Goal: Find specific fact: Find specific fact

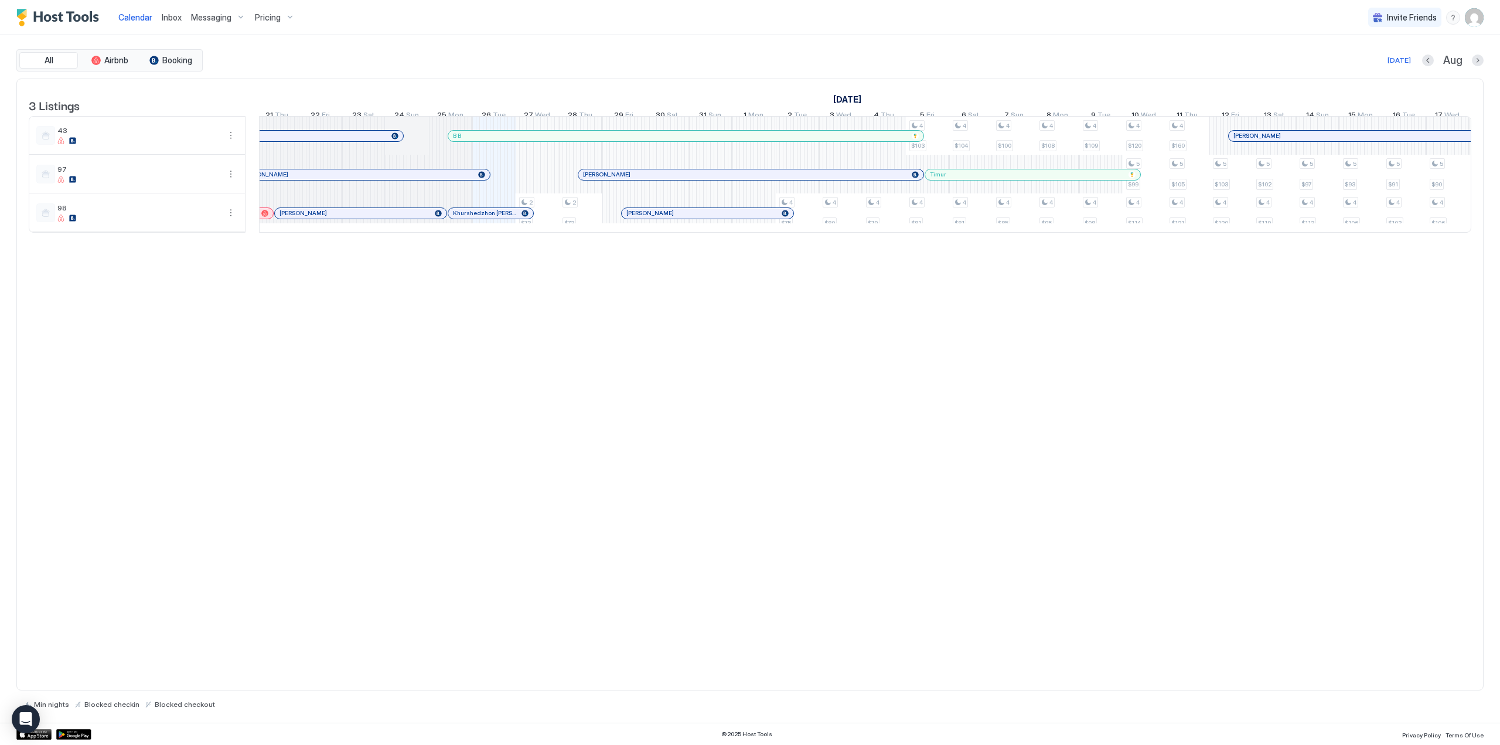
scroll to position [0, 407]
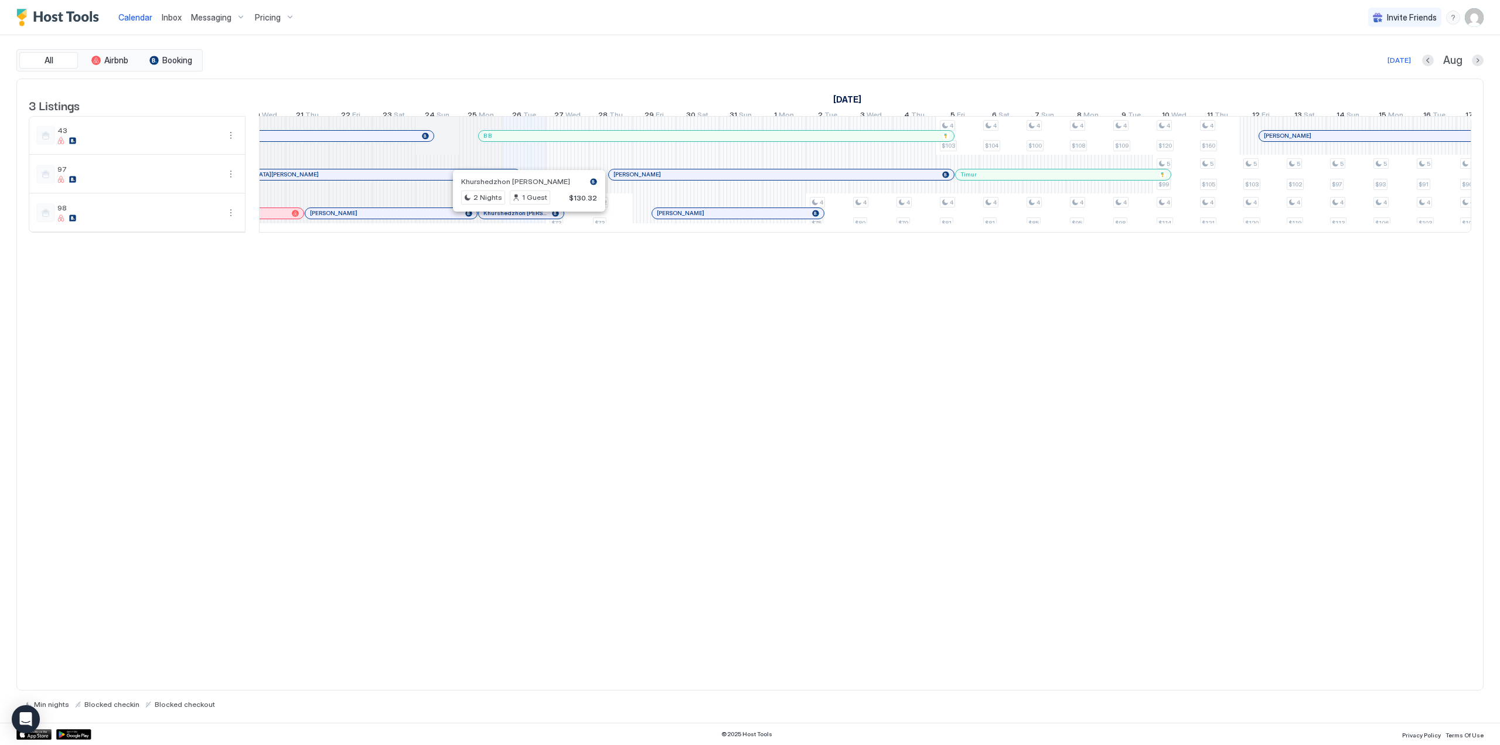
click at [525, 218] on div at bounding box center [524, 213] width 9 height 9
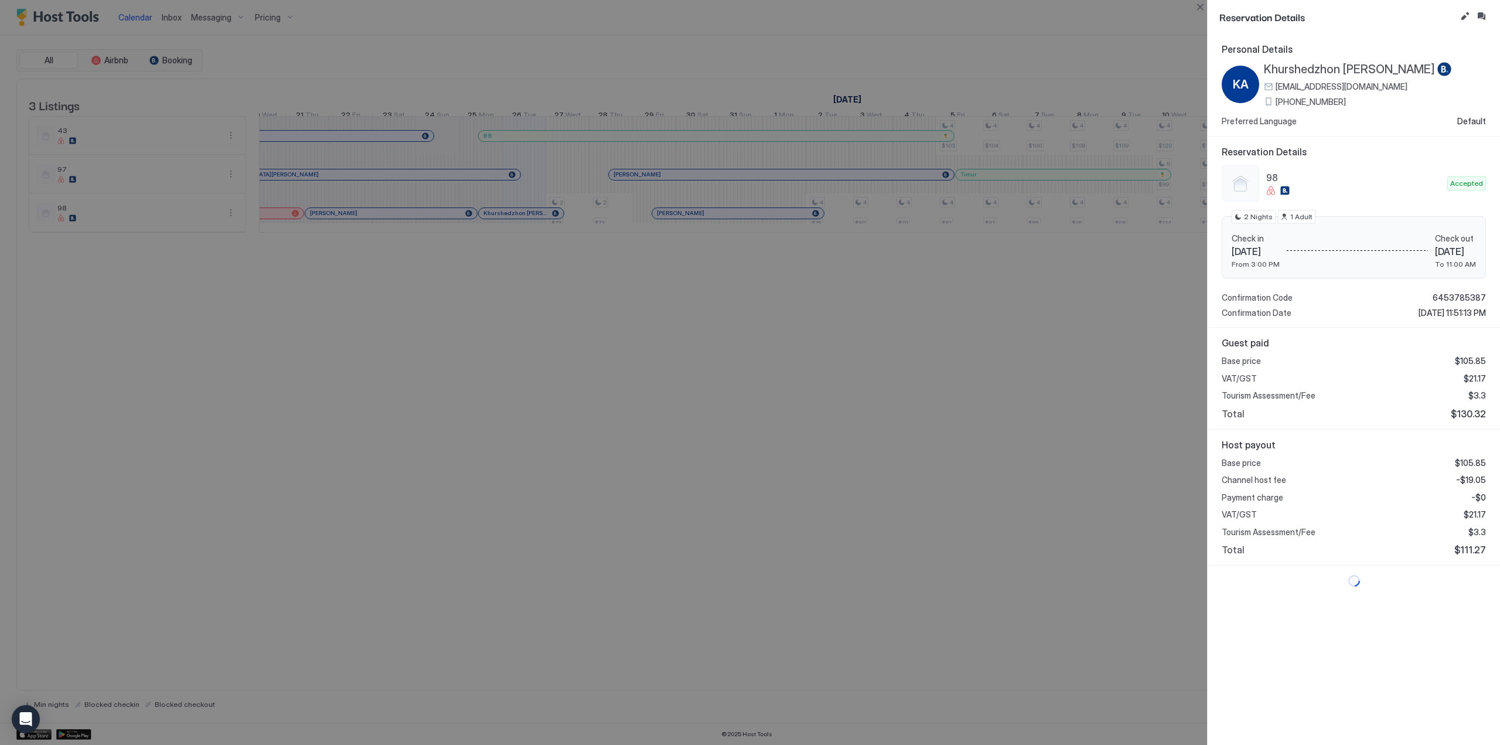
click at [1355, 69] on span "Khurshedzhon [PERSON_NAME]" at bounding box center [1349, 69] width 171 height 15
drag, startPoint x: 1450, startPoint y: 411, endPoint x: 1475, endPoint y: 415, distance: 25.6
click at [1475, 415] on span "$130.32" at bounding box center [1468, 414] width 35 height 12
copy span "130.32"
click at [565, 420] on div at bounding box center [750, 372] width 1500 height 745
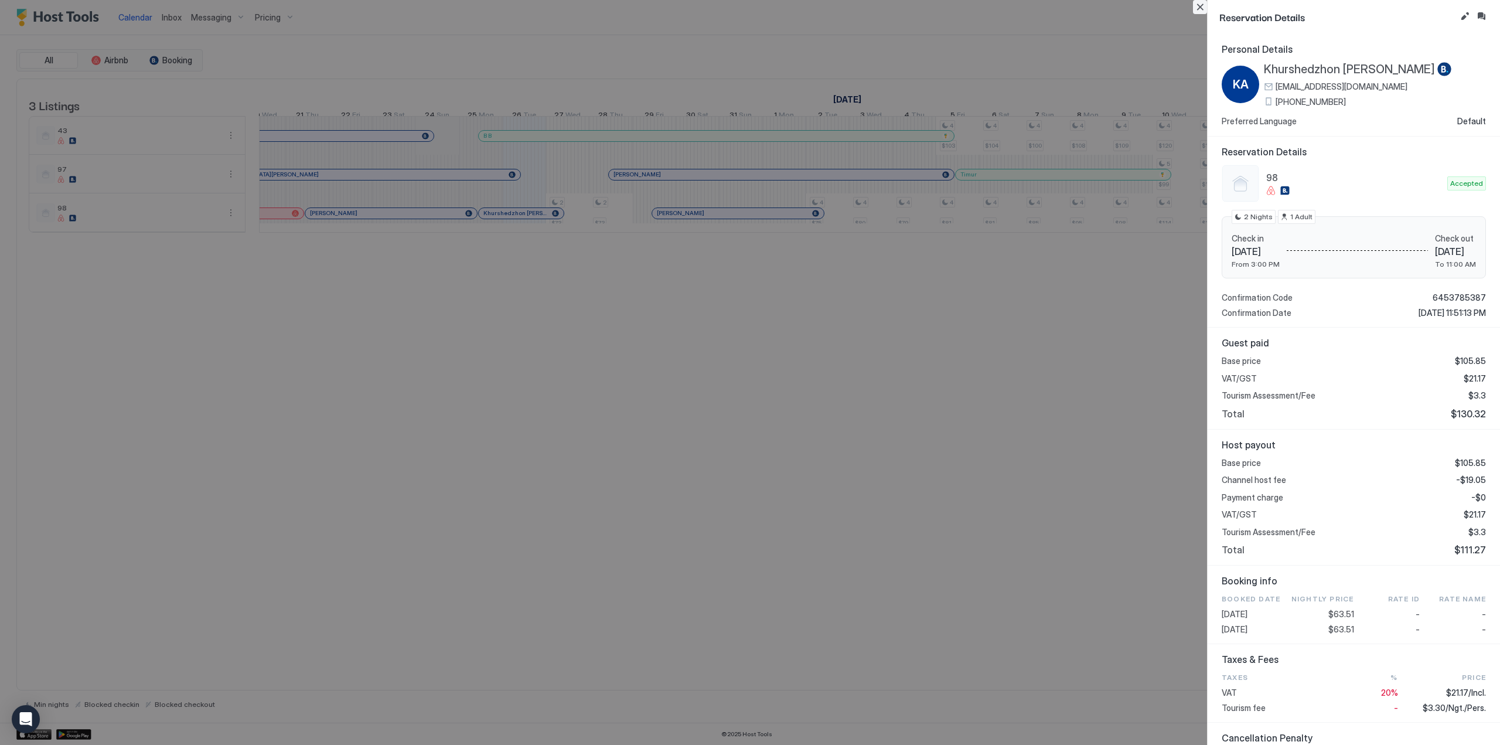
click at [1202, 7] on button "Close" at bounding box center [1200, 7] width 14 height 14
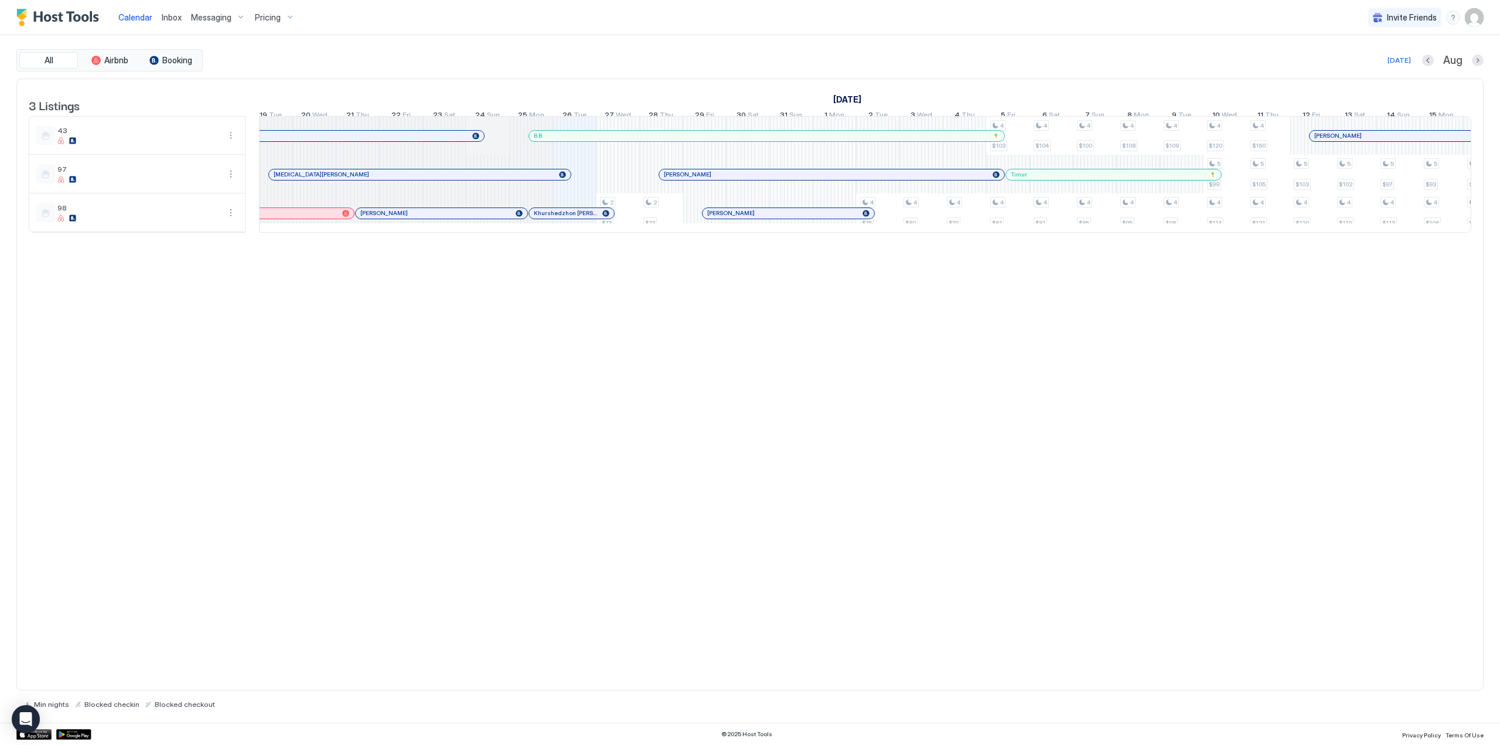
scroll to position [0, 358]
click at [706, 179] on div at bounding box center [705, 174] width 9 height 9
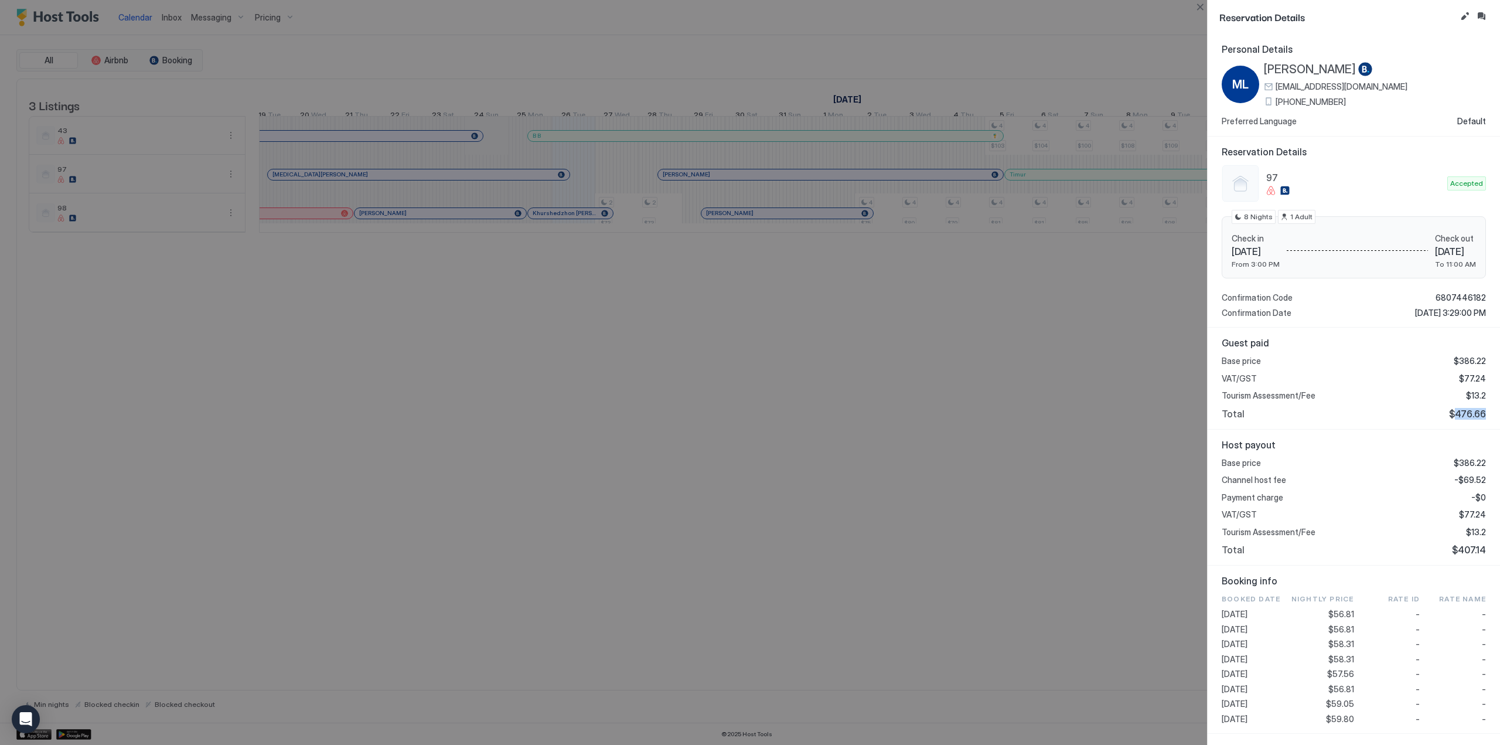
drag, startPoint x: 1448, startPoint y: 417, endPoint x: 1477, endPoint y: 415, distance: 28.7
click at [1477, 415] on span "$476.66" at bounding box center [1467, 414] width 37 height 12
copy span "476.66"
click at [808, 229] on div at bounding box center [750, 372] width 1500 height 745
click at [1197, 8] on button "Close" at bounding box center [1200, 7] width 14 height 14
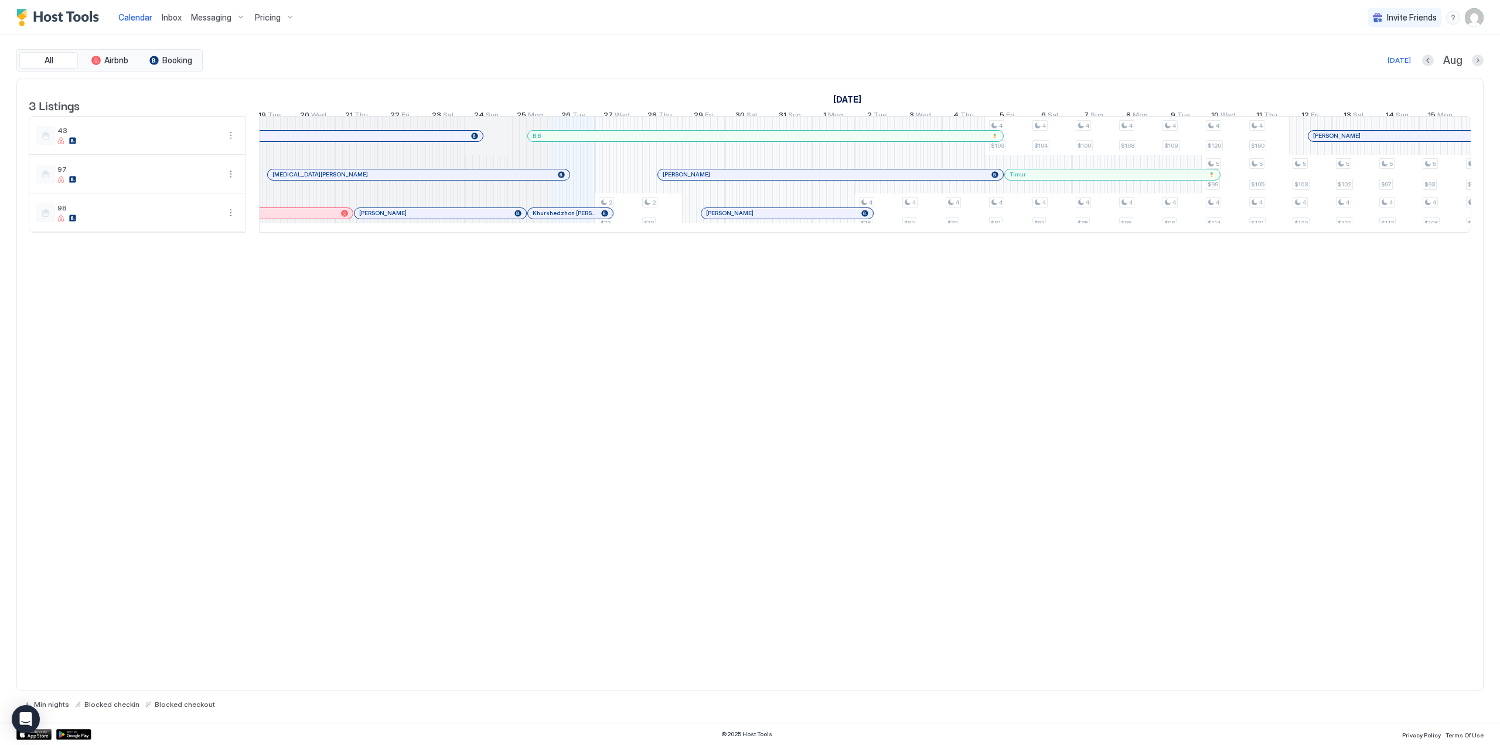
click at [773, 218] on div at bounding box center [773, 213] width 9 height 9
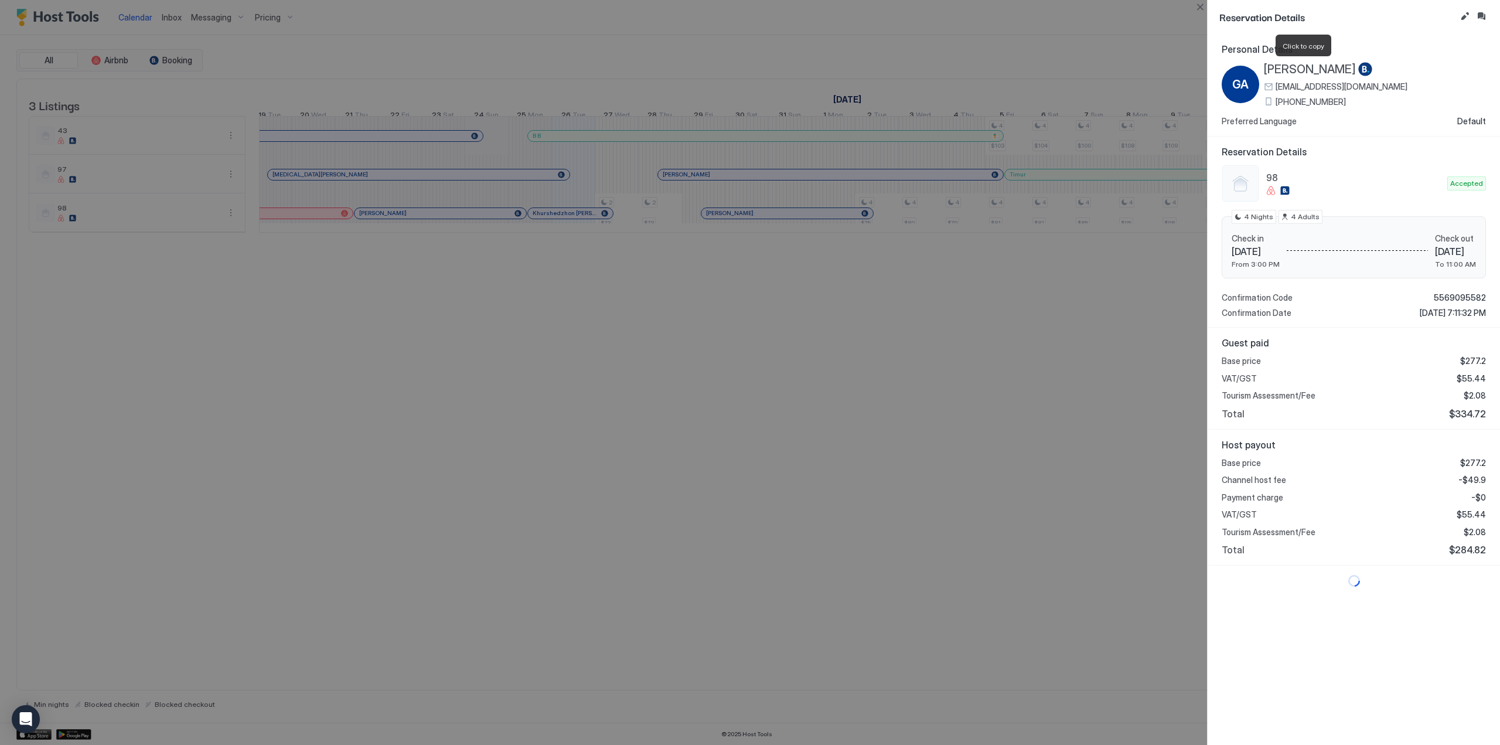
click at [1304, 69] on span "Gairat Ashurov" at bounding box center [1310, 69] width 92 height 15
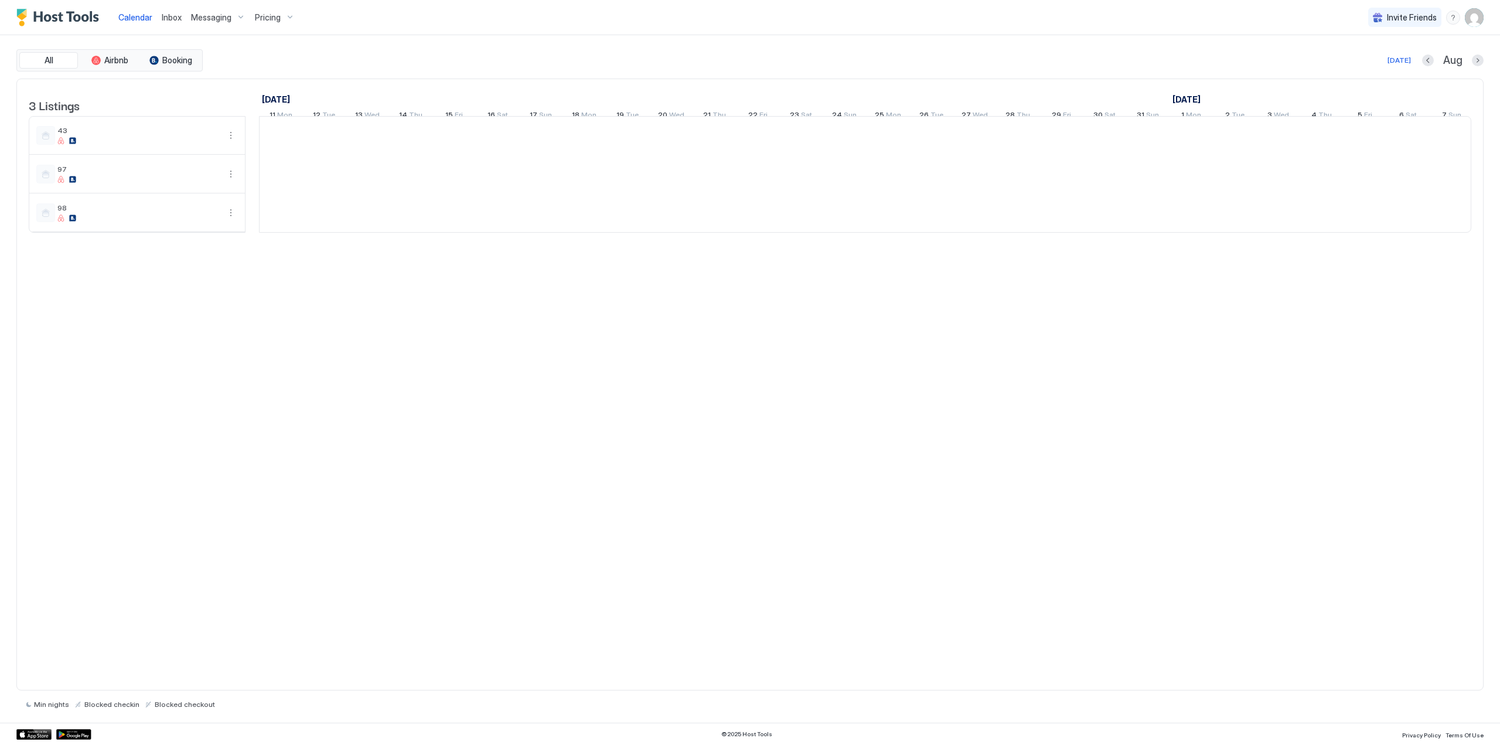
scroll to position [0, 651]
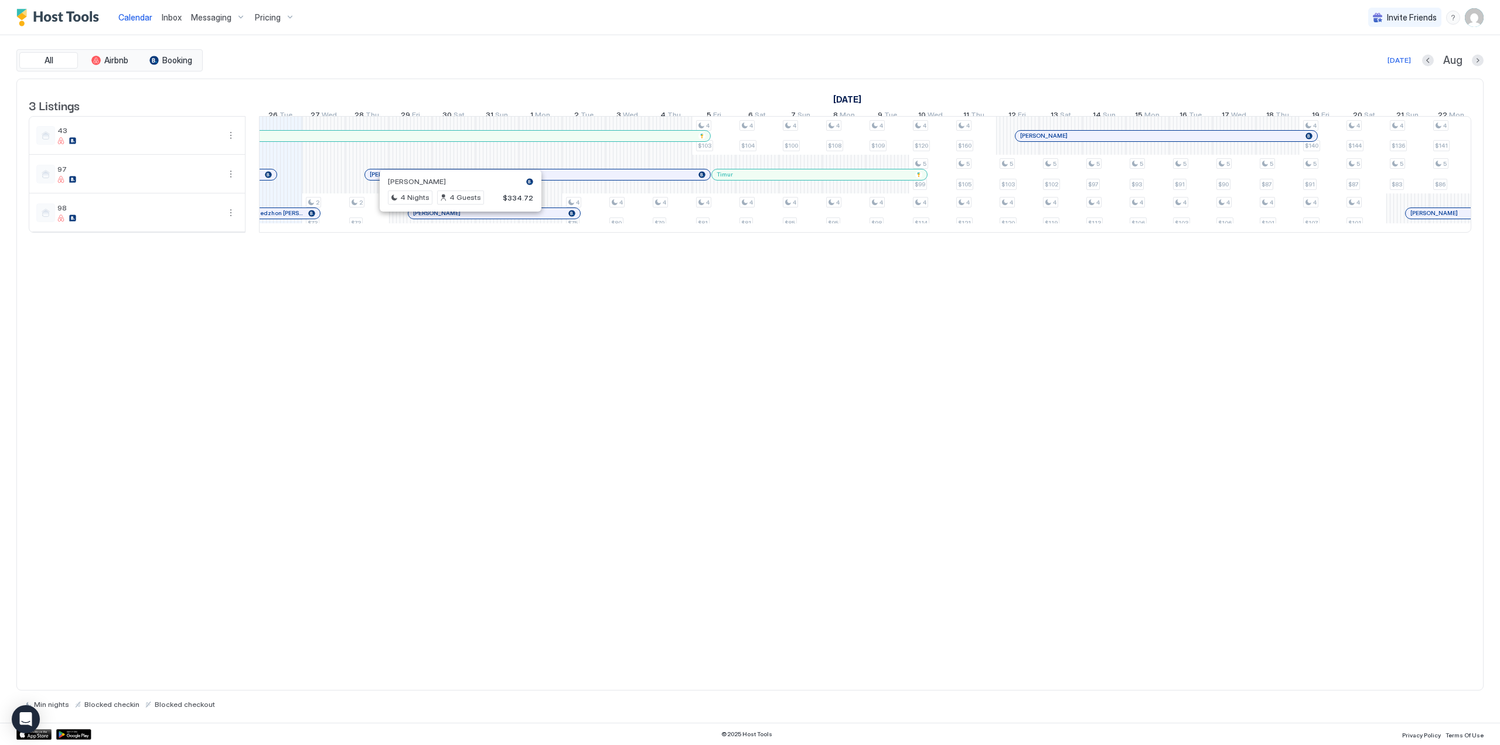
click at [455, 218] on div at bounding box center [455, 213] width 9 height 9
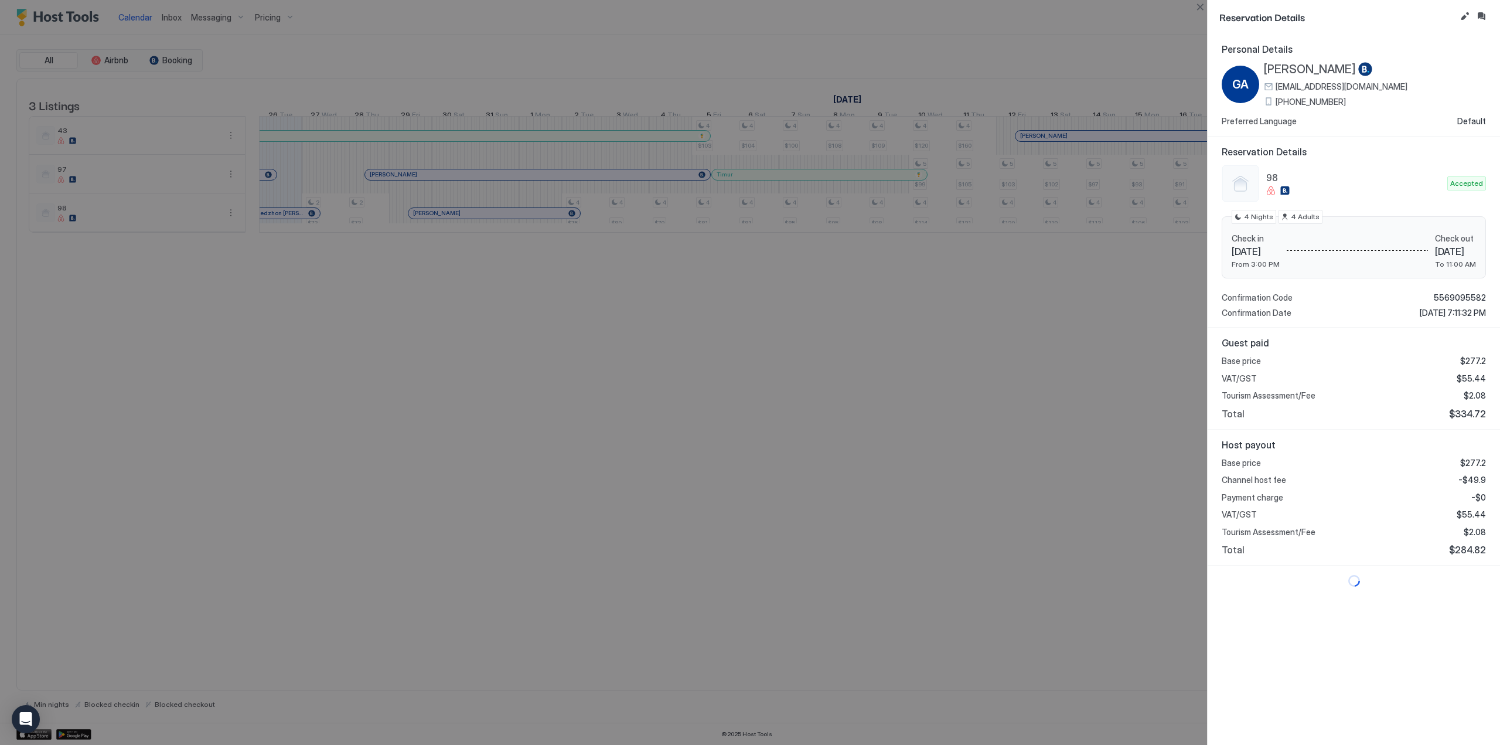
click at [1316, 70] on span "Gairat Ashurov" at bounding box center [1310, 69] width 92 height 15
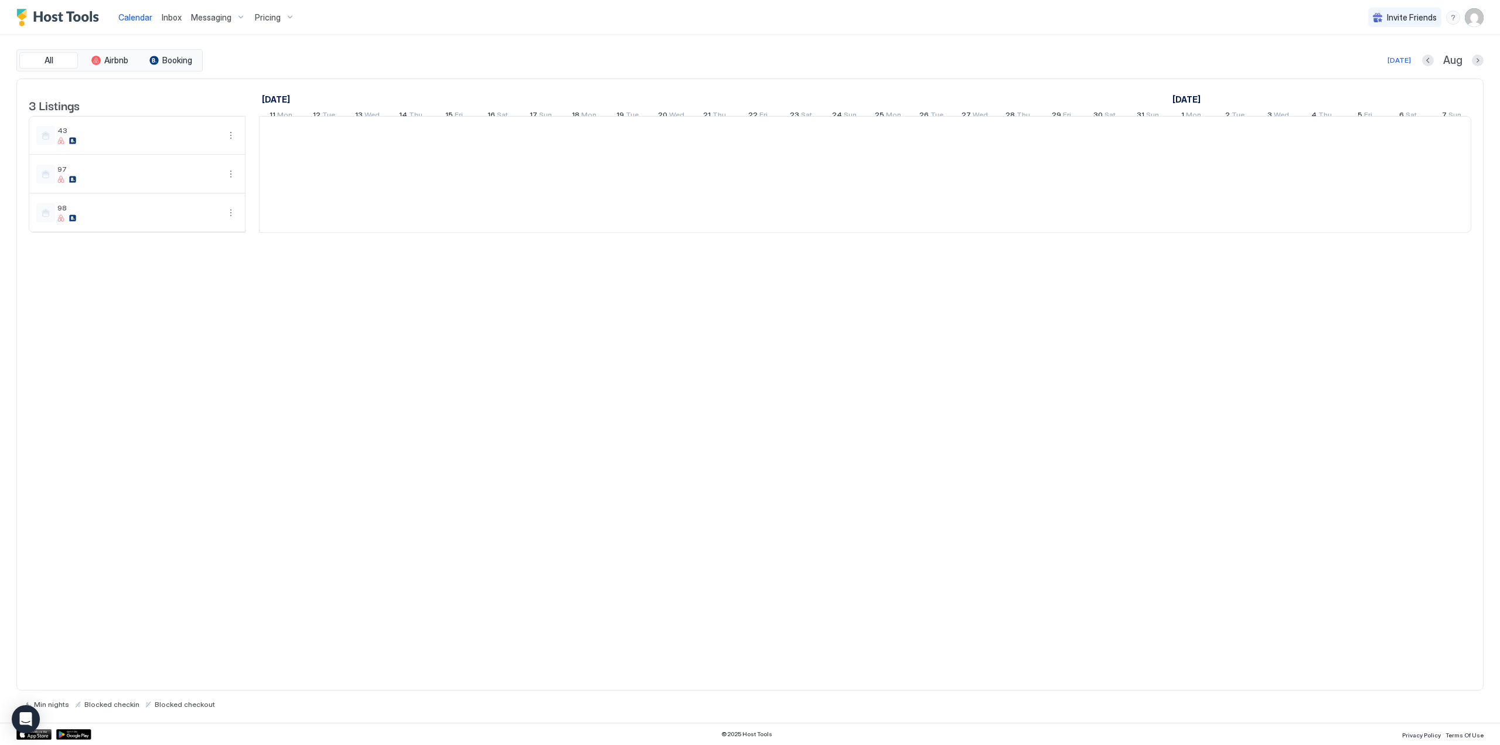
scroll to position [0, 651]
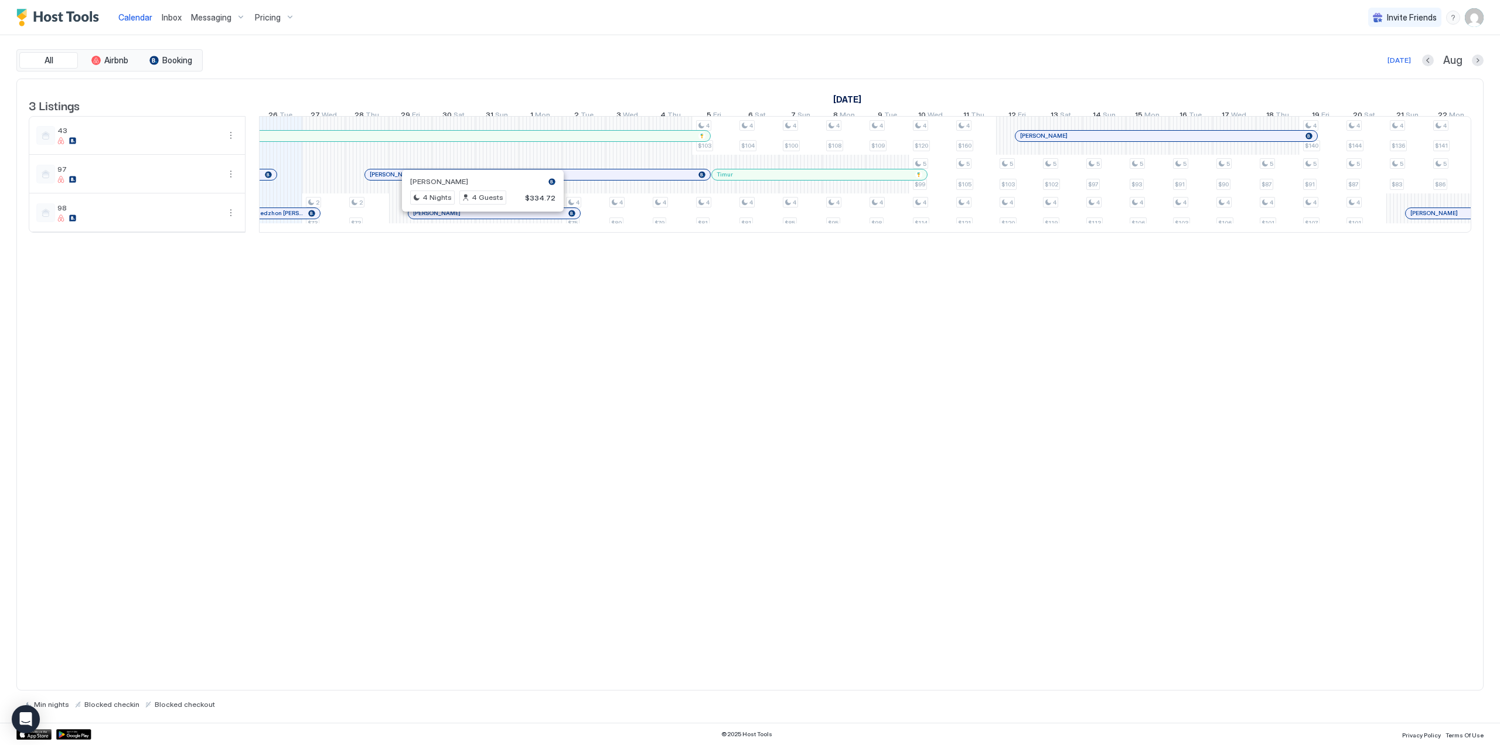
click at [479, 218] on div at bounding box center [478, 213] width 9 height 9
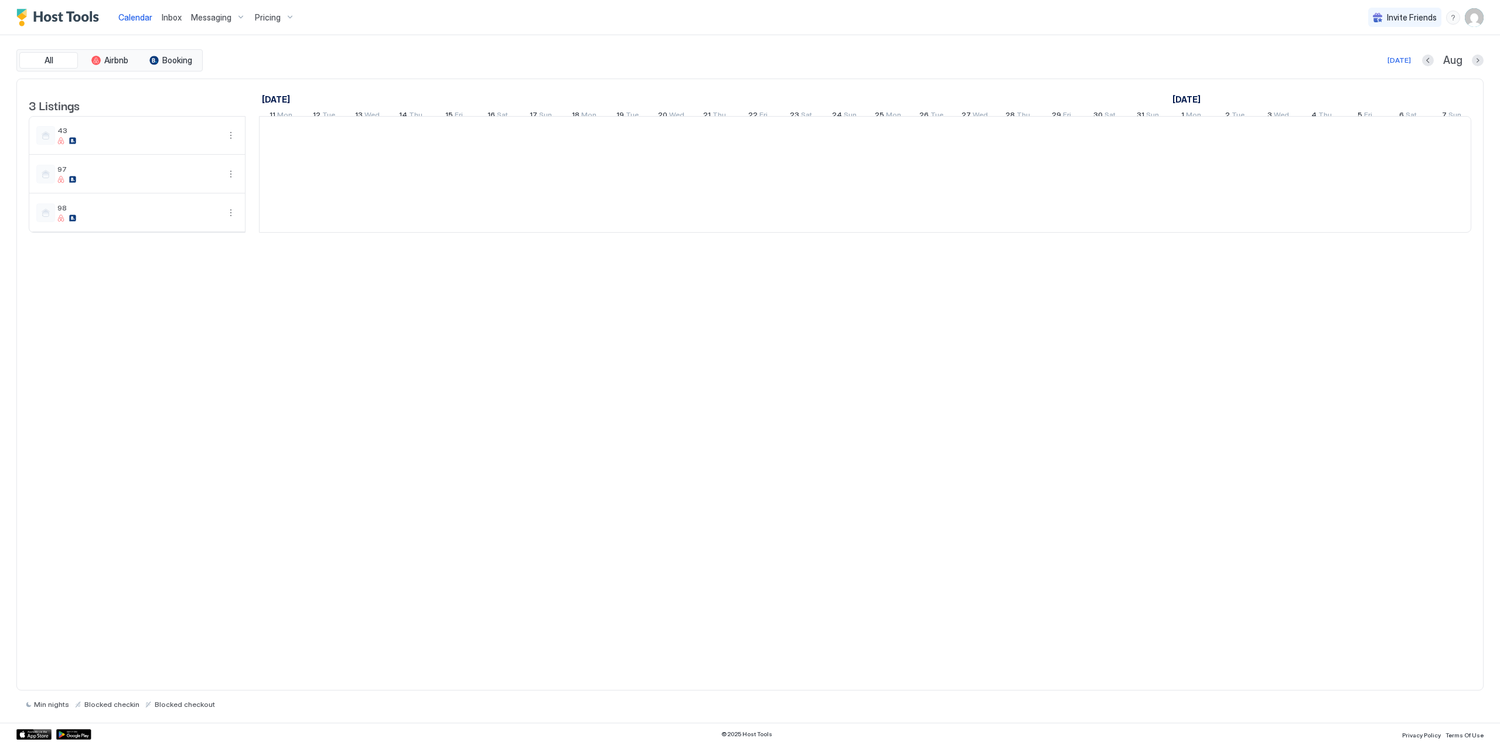
scroll to position [0, 651]
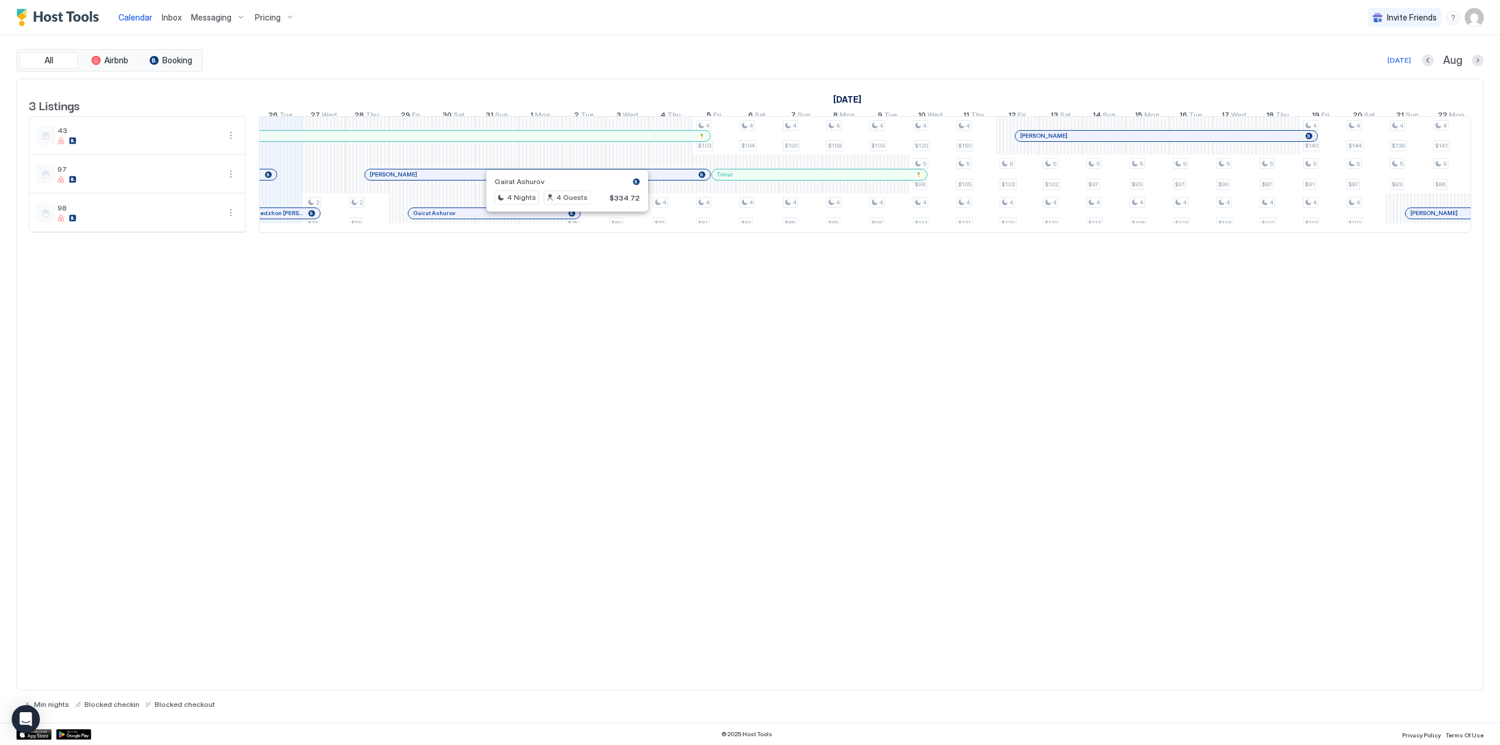
click at [562, 218] on div at bounding box center [561, 213] width 9 height 9
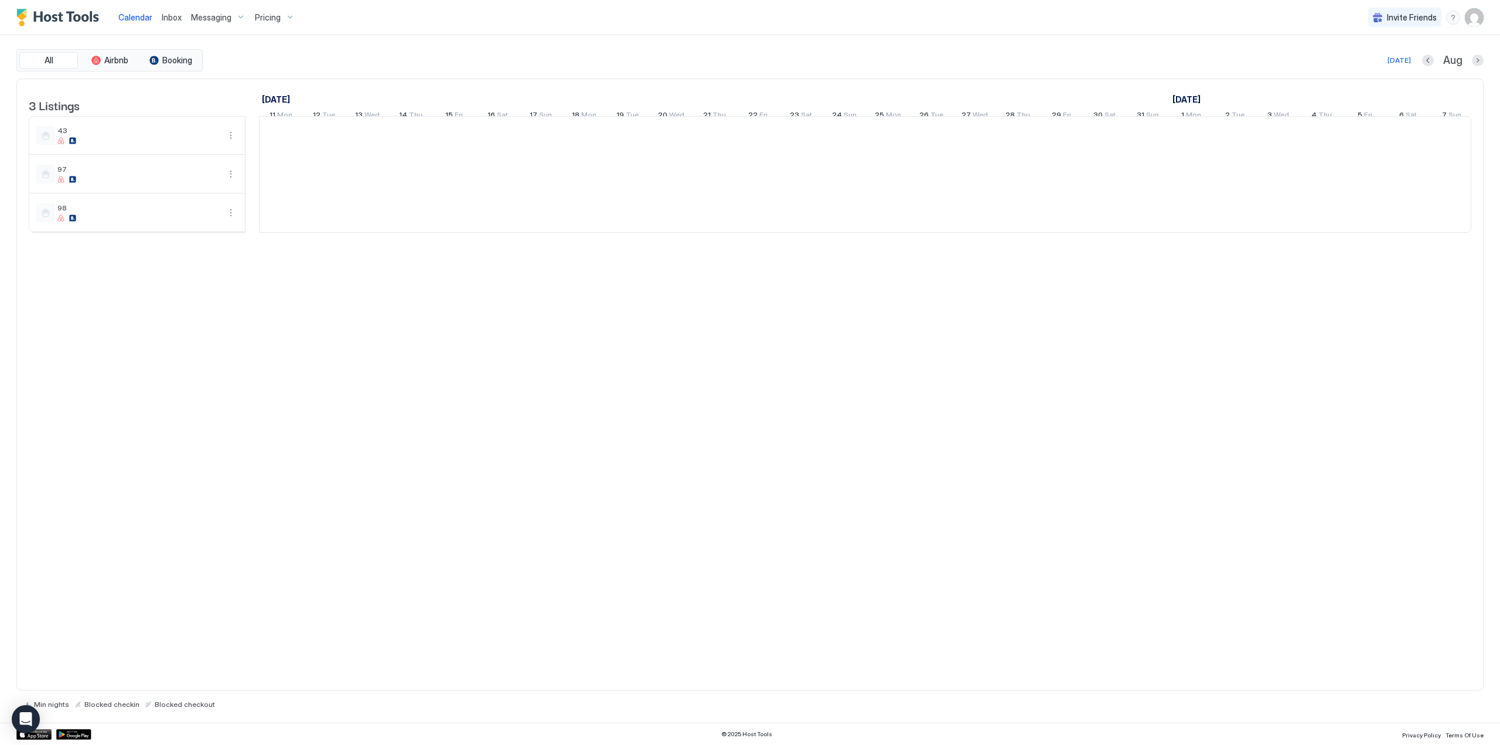
scroll to position [0, 651]
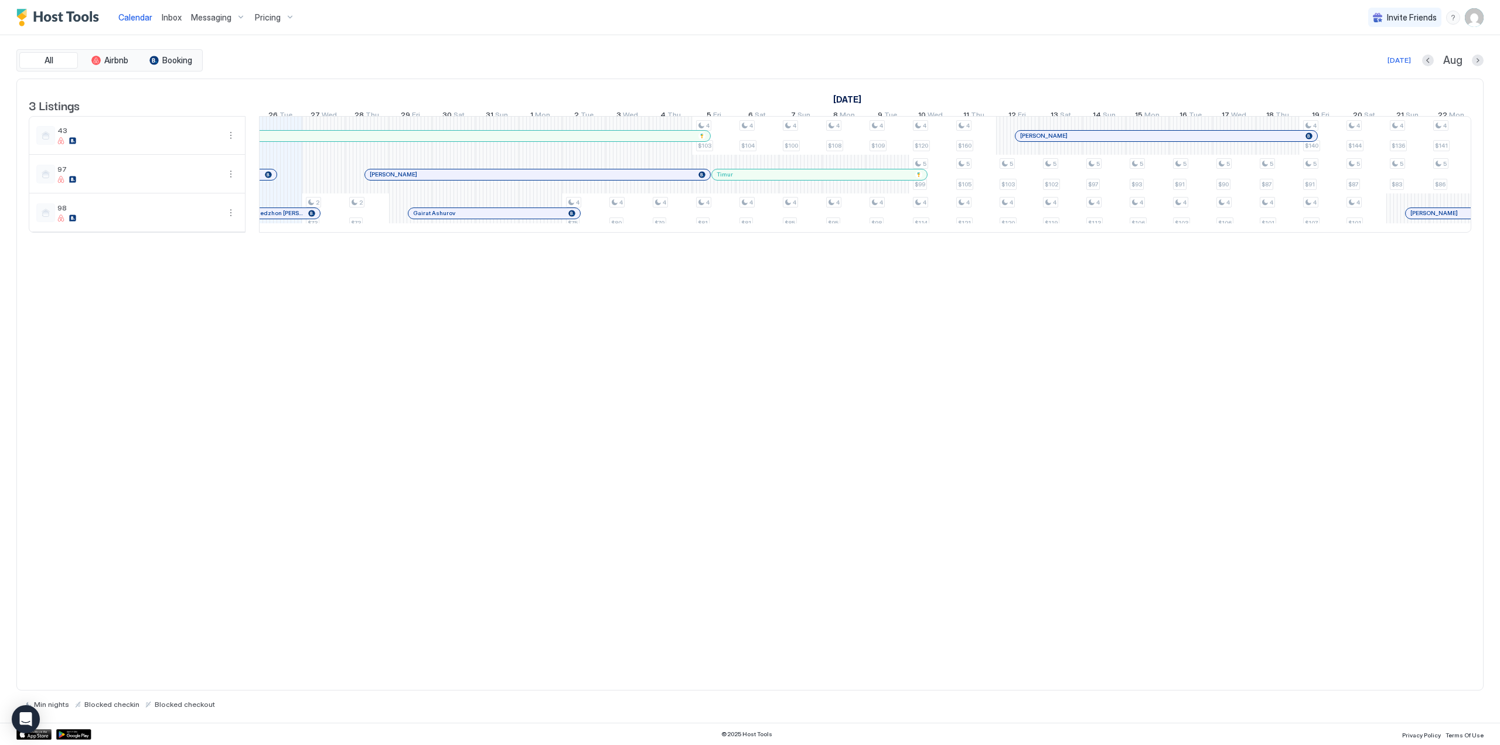
click at [485, 209] on div "Gairat Ashurov" at bounding box center [475, 202] width 173 height 13
click at [482, 217] on div "Gairat Ashurov" at bounding box center [494, 213] width 172 height 11
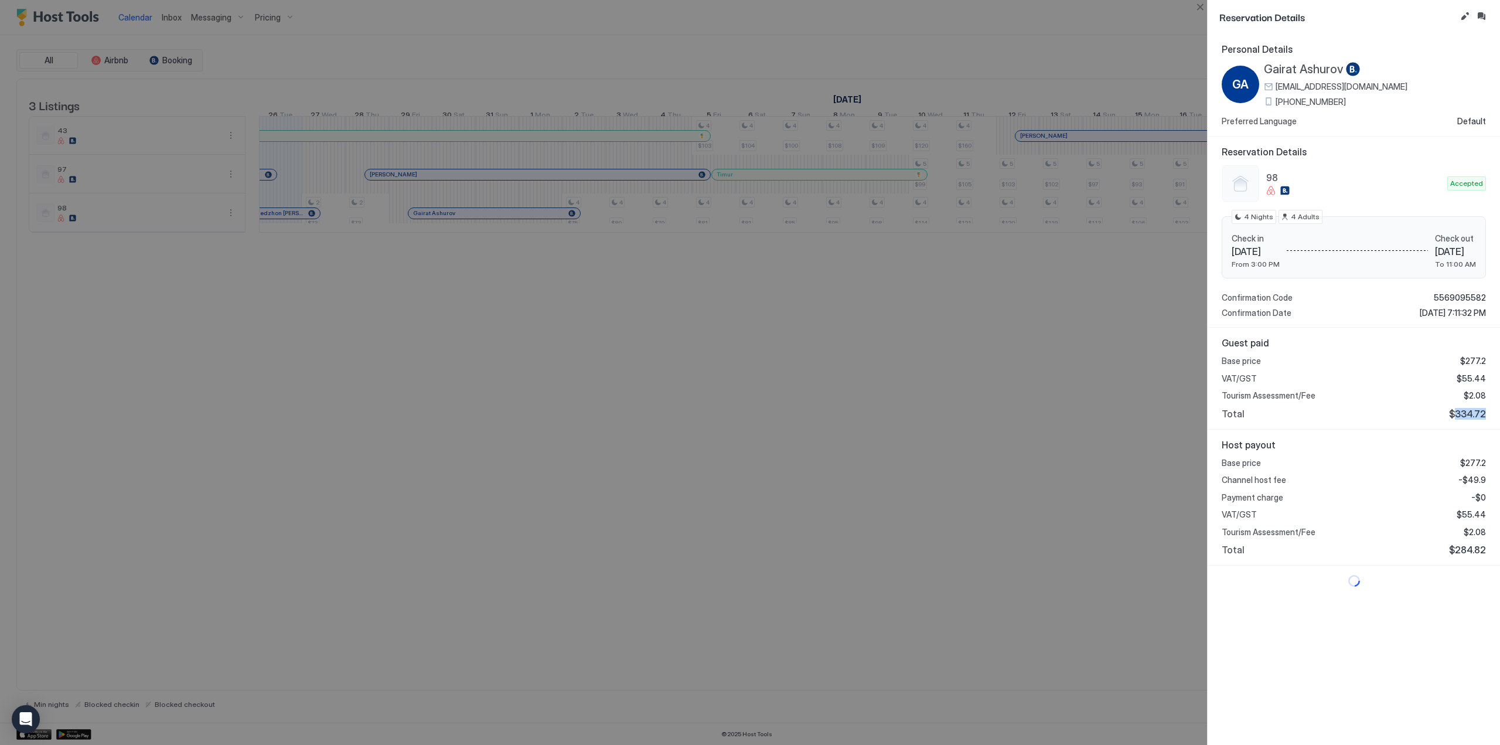
drag, startPoint x: 1454, startPoint y: 414, endPoint x: 1484, endPoint y: 414, distance: 29.3
click at [1484, 414] on span "$334.72" at bounding box center [1467, 414] width 37 height 12
copy span "334.72"
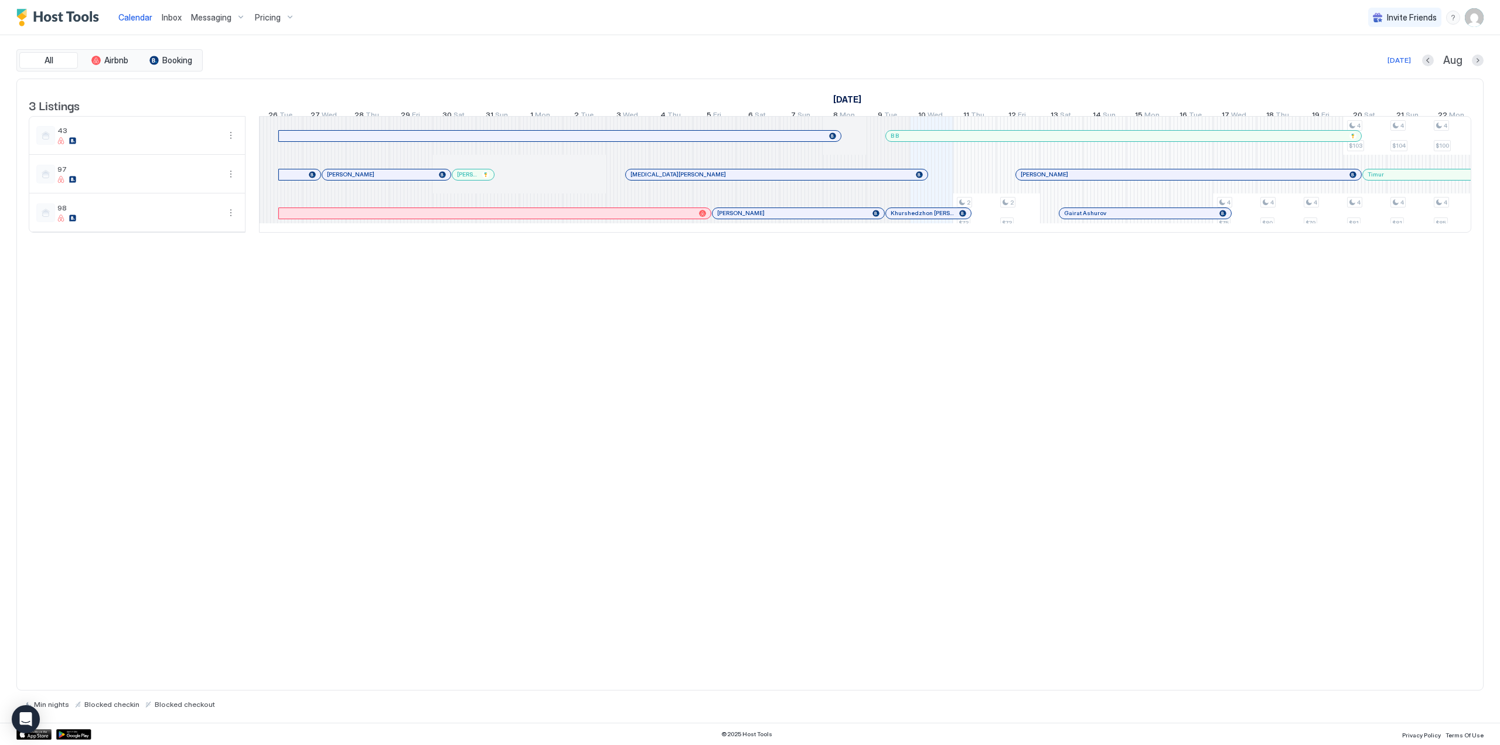
scroll to position [0, 651]
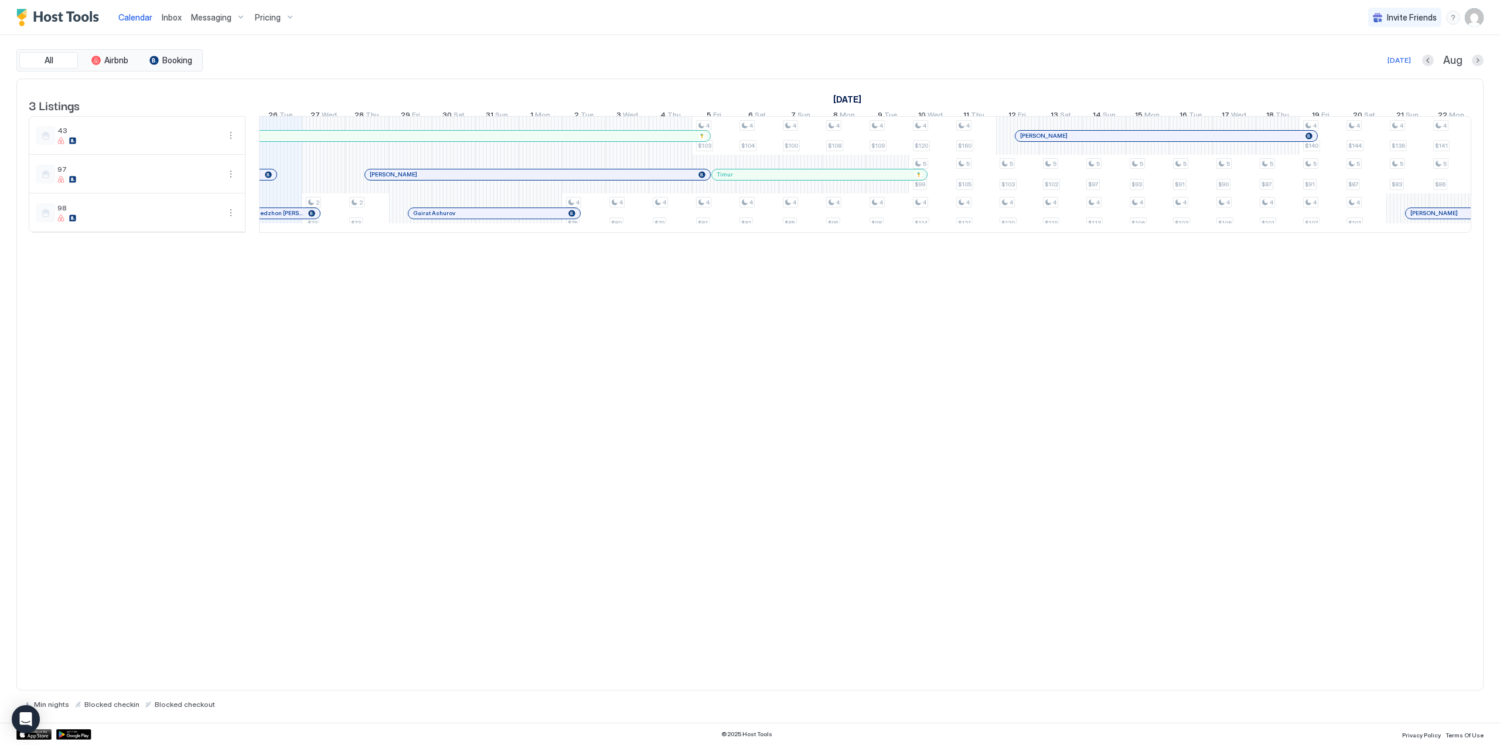
click at [500, 218] on div at bounding box center [500, 213] width 9 height 9
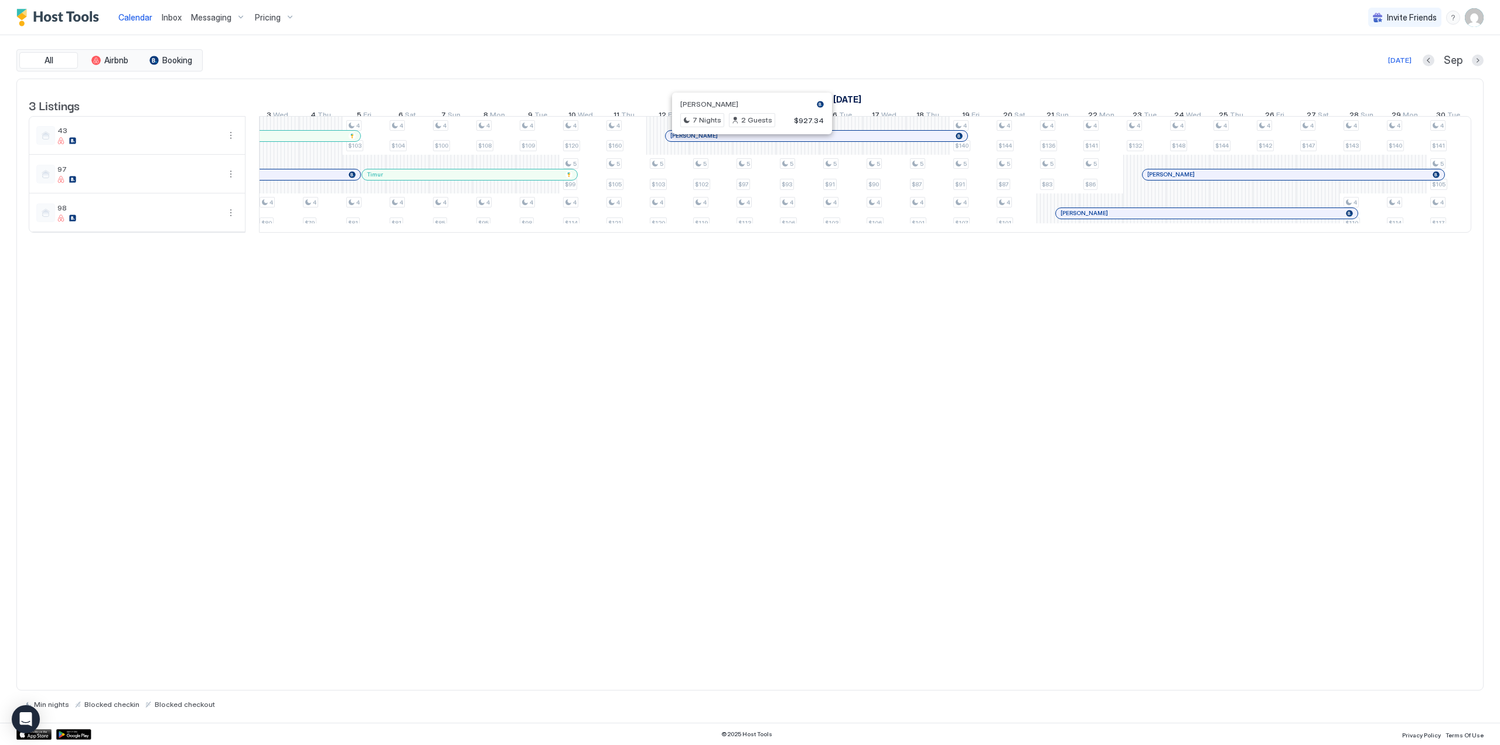
click at [747, 141] on div at bounding box center [746, 135] width 9 height 9
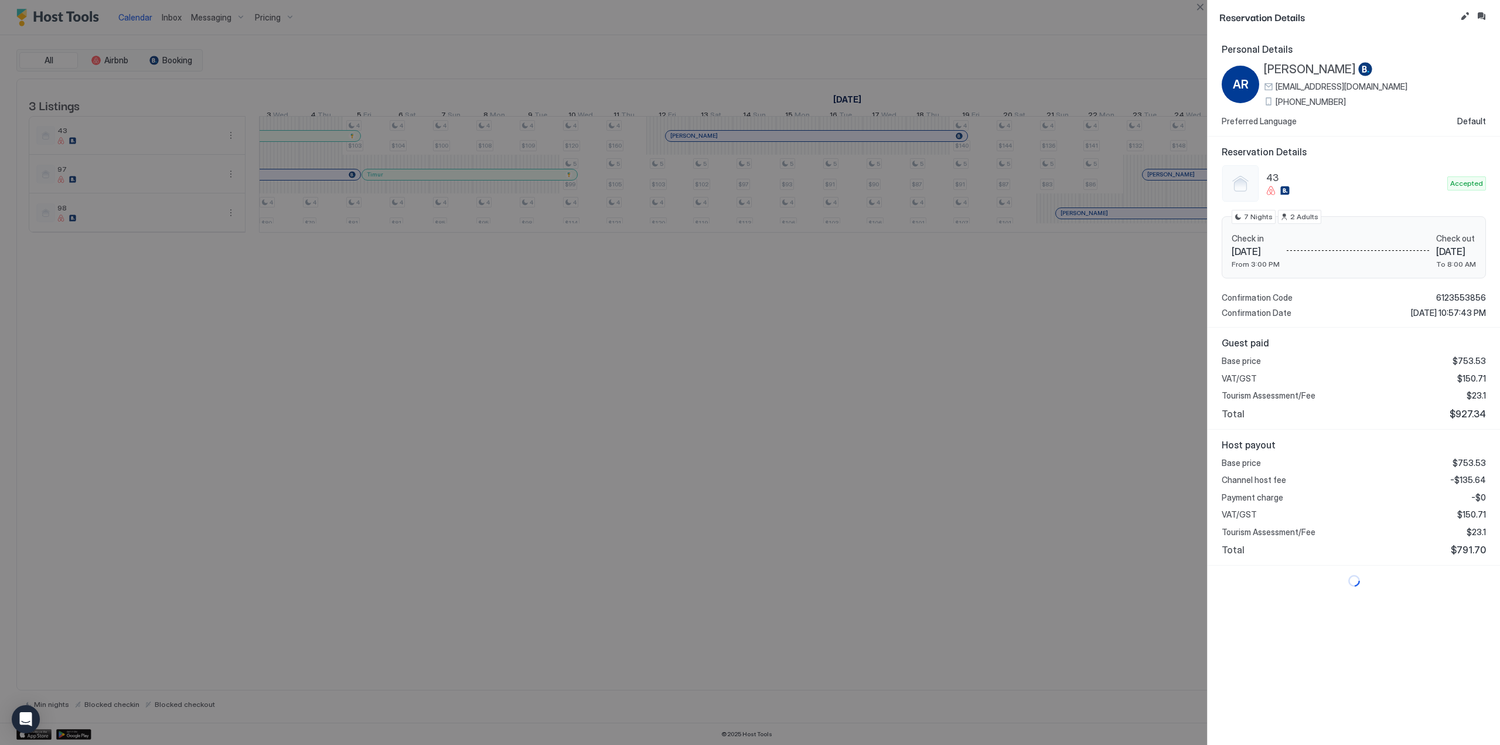
click at [1300, 64] on span "[PERSON_NAME]" at bounding box center [1310, 69] width 92 height 15
click at [1200, 6] on button "Close" at bounding box center [1200, 7] width 14 height 14
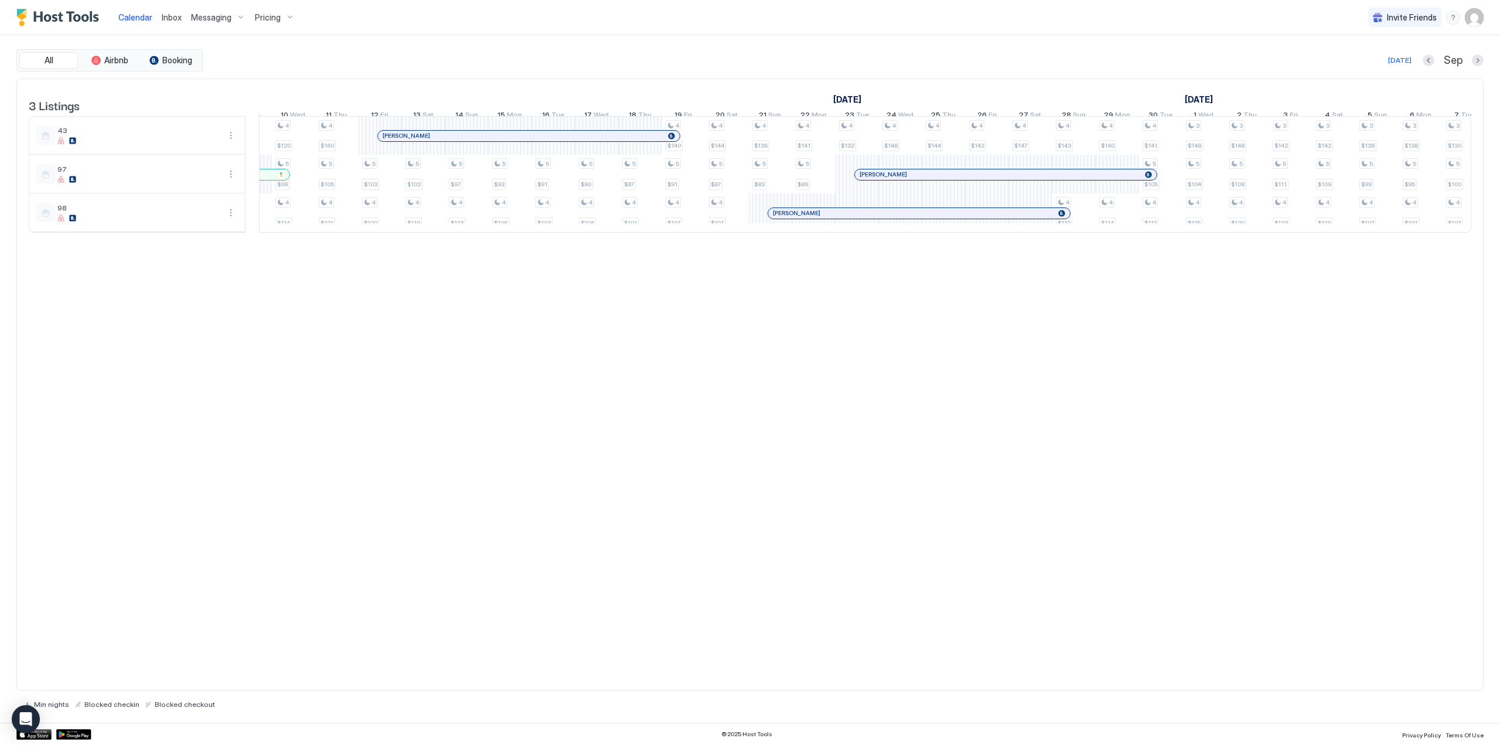
click at [802, 218] on div at bounding box center [802, 213] width 9 height 9
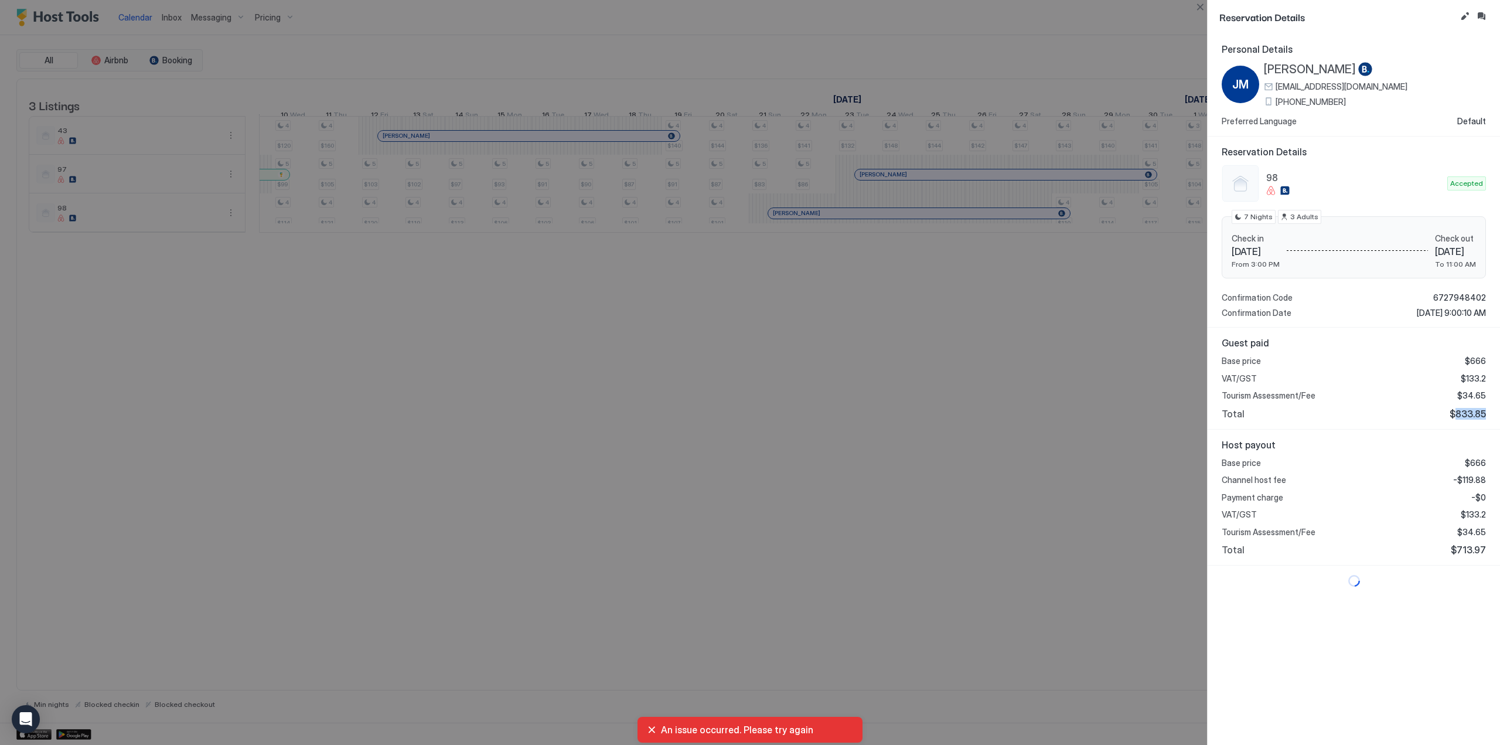
drag, startPoint x: 1457, startPoint y: 413, endPoint x: 1486, endPoint y: 410, distance: 29.5
click at [1486, 410] on div "Guest paid Base price $666 VAT/GST $133.2 Tourism Assessment/Fee $34.65 Total $…" at bounding box center [1354, 379] width 292 height 102
copy span "833.85"
click at [1124, 192] on div at bounding box center [750, 372] width 1500 height 745
click at [1126, 186] on div at bounding box center [750, 372] width 1500 height 745
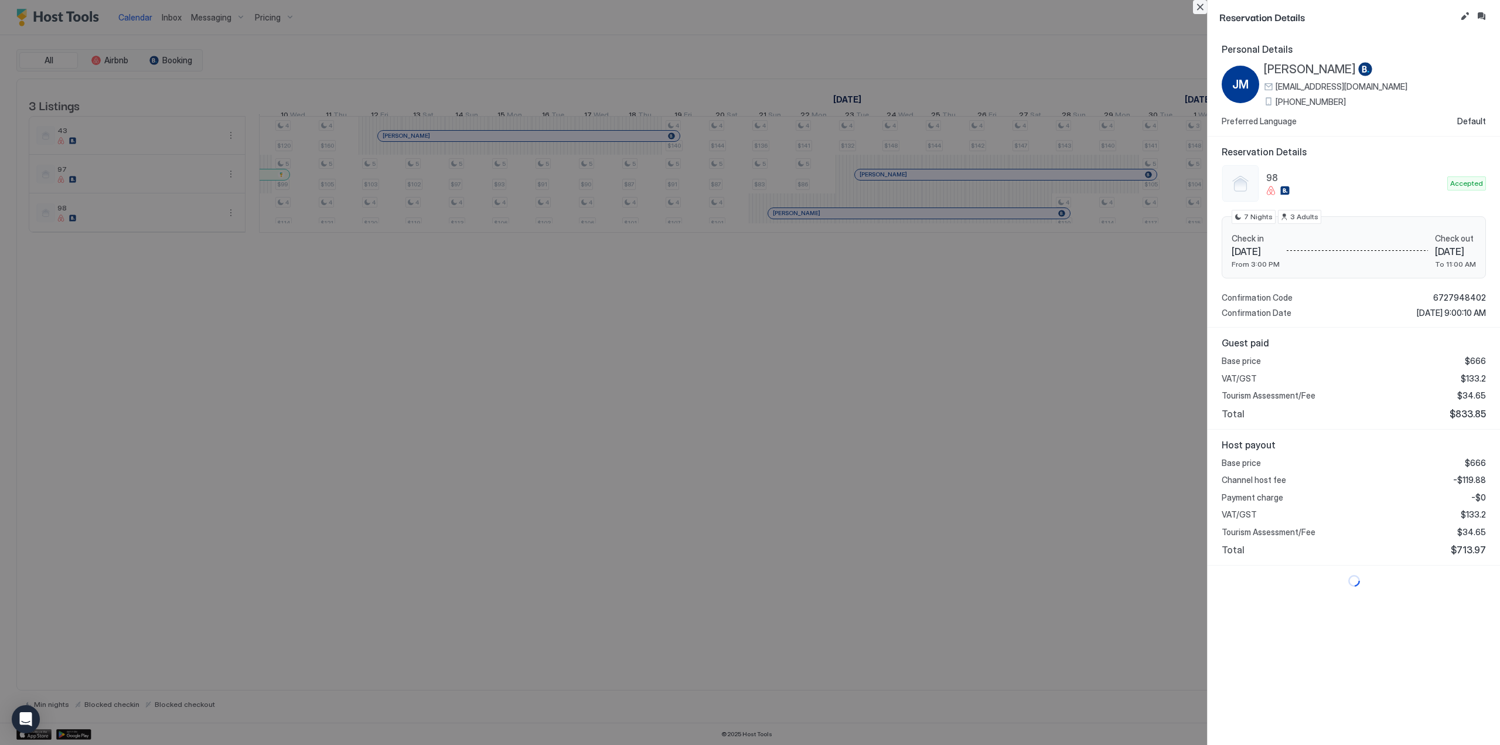
click at [1195, 4] on button "Close" at bounding box center [1200, 7] width 14 height 14
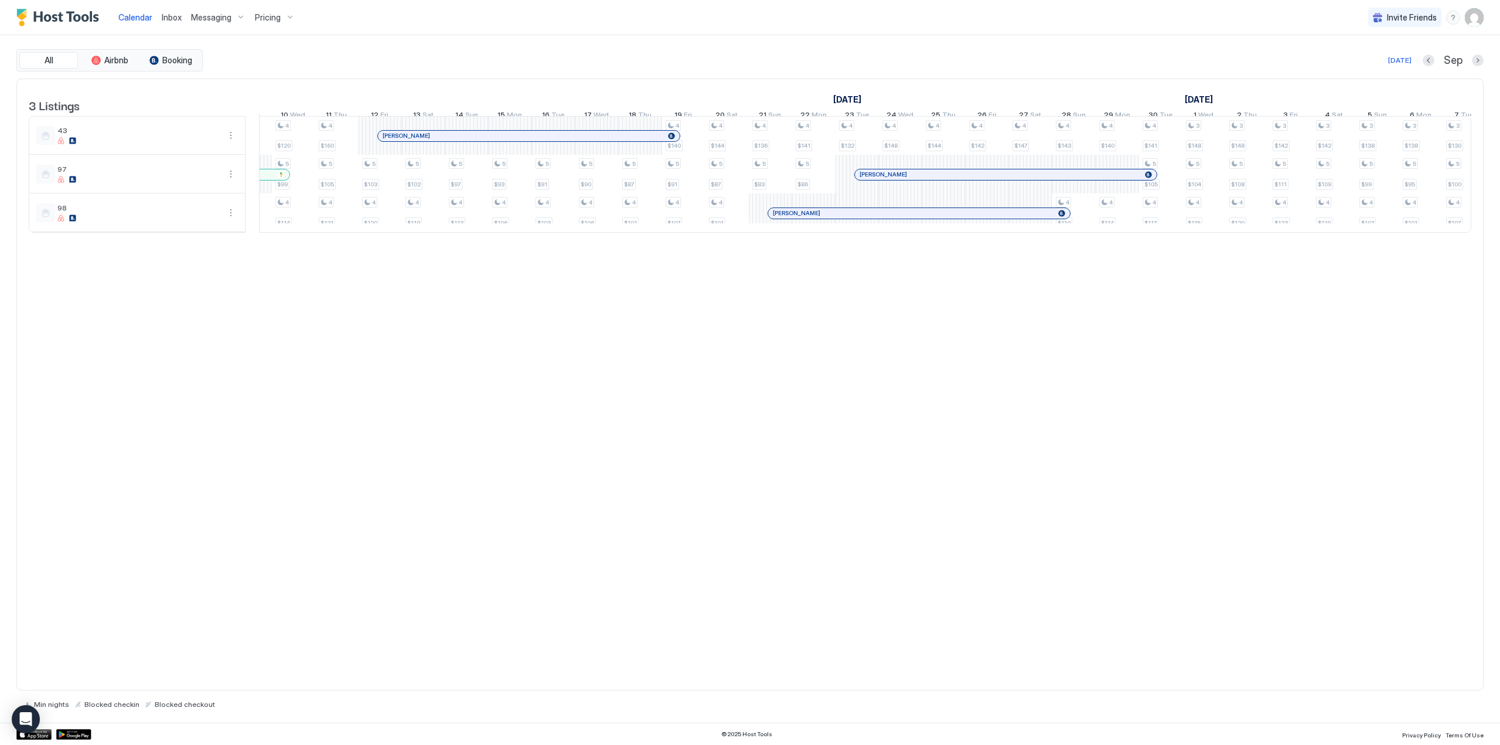
click at [1100, 179] on div at bounding box center [1100, 174] width 9 height 9
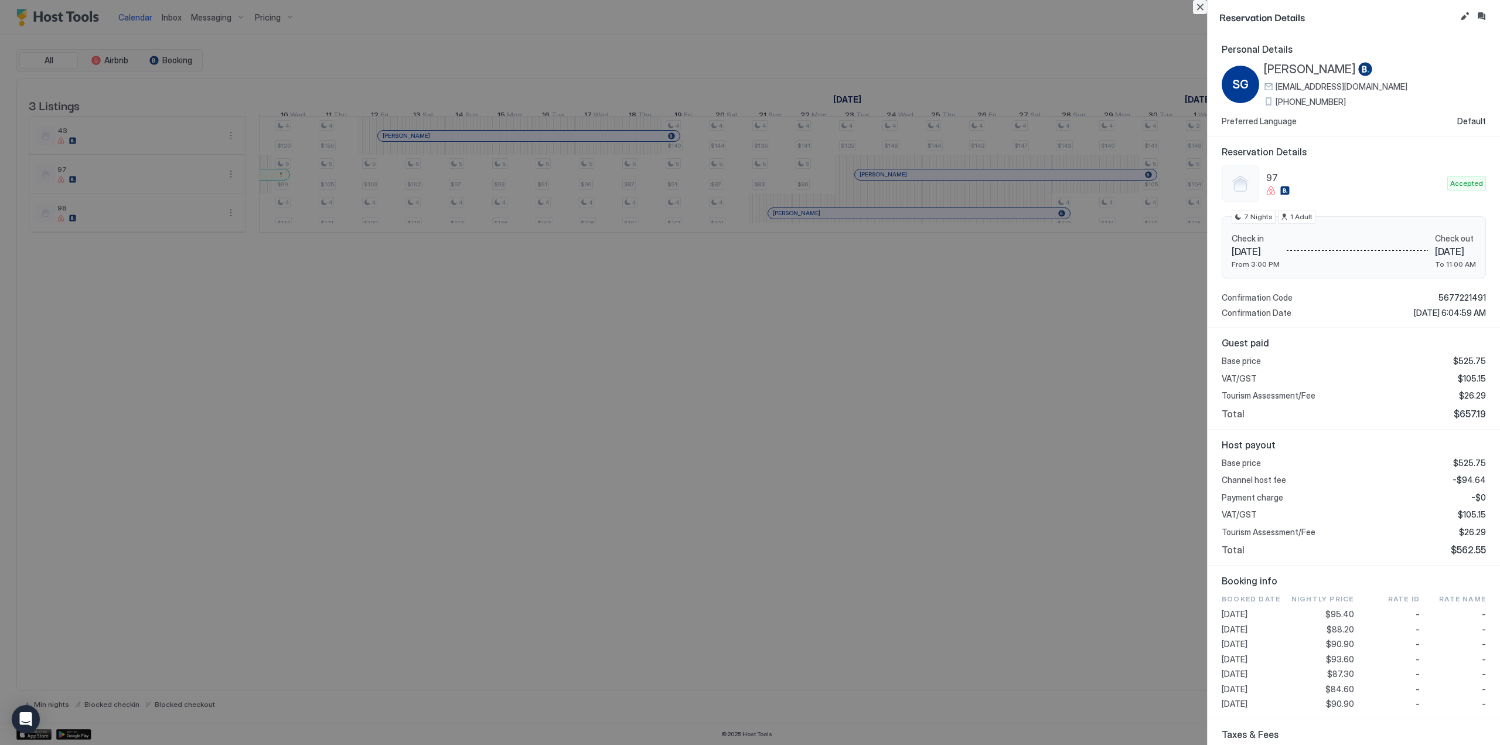
click at [1195, 8] on button "Close" at bounding box center [1200, 7] width 14 height 14
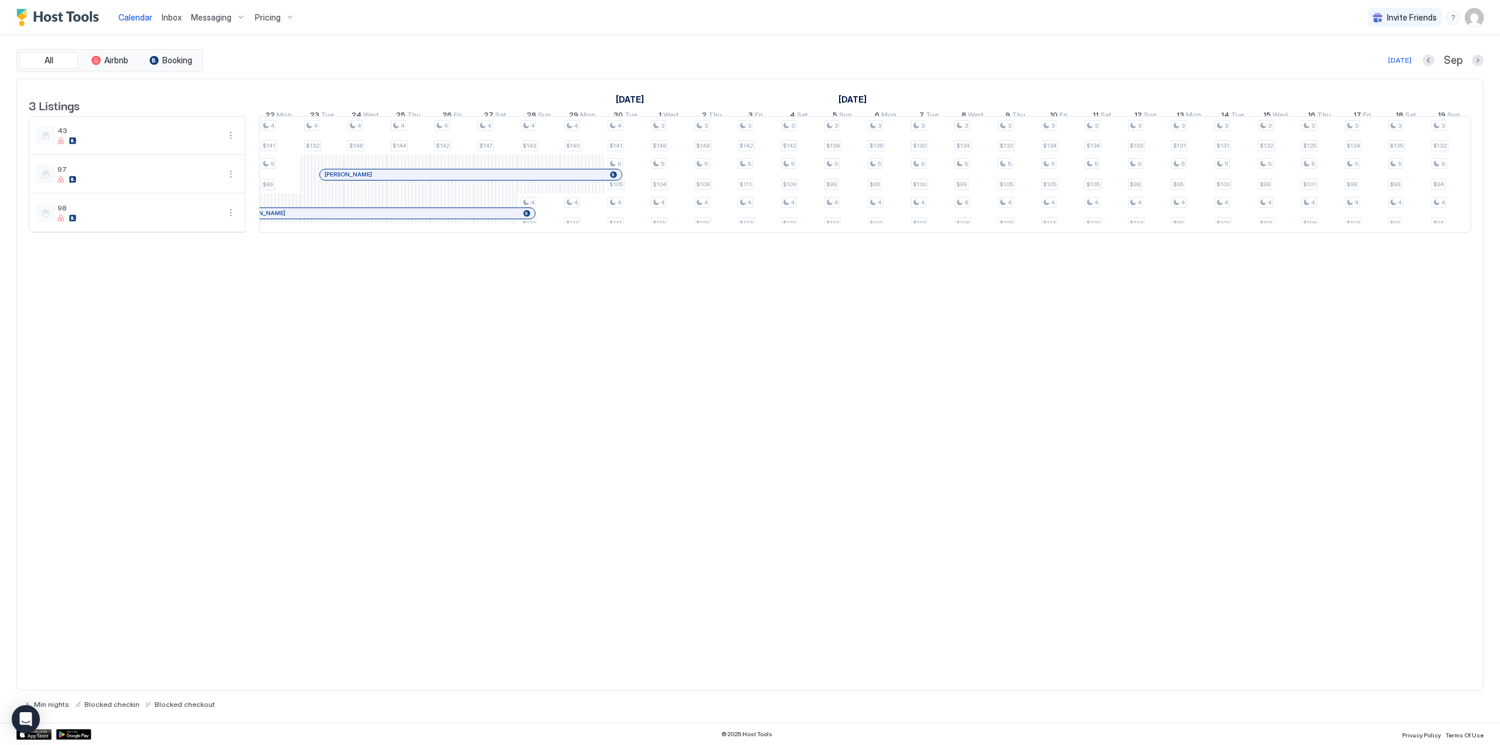
scroll to position [0, 1011]
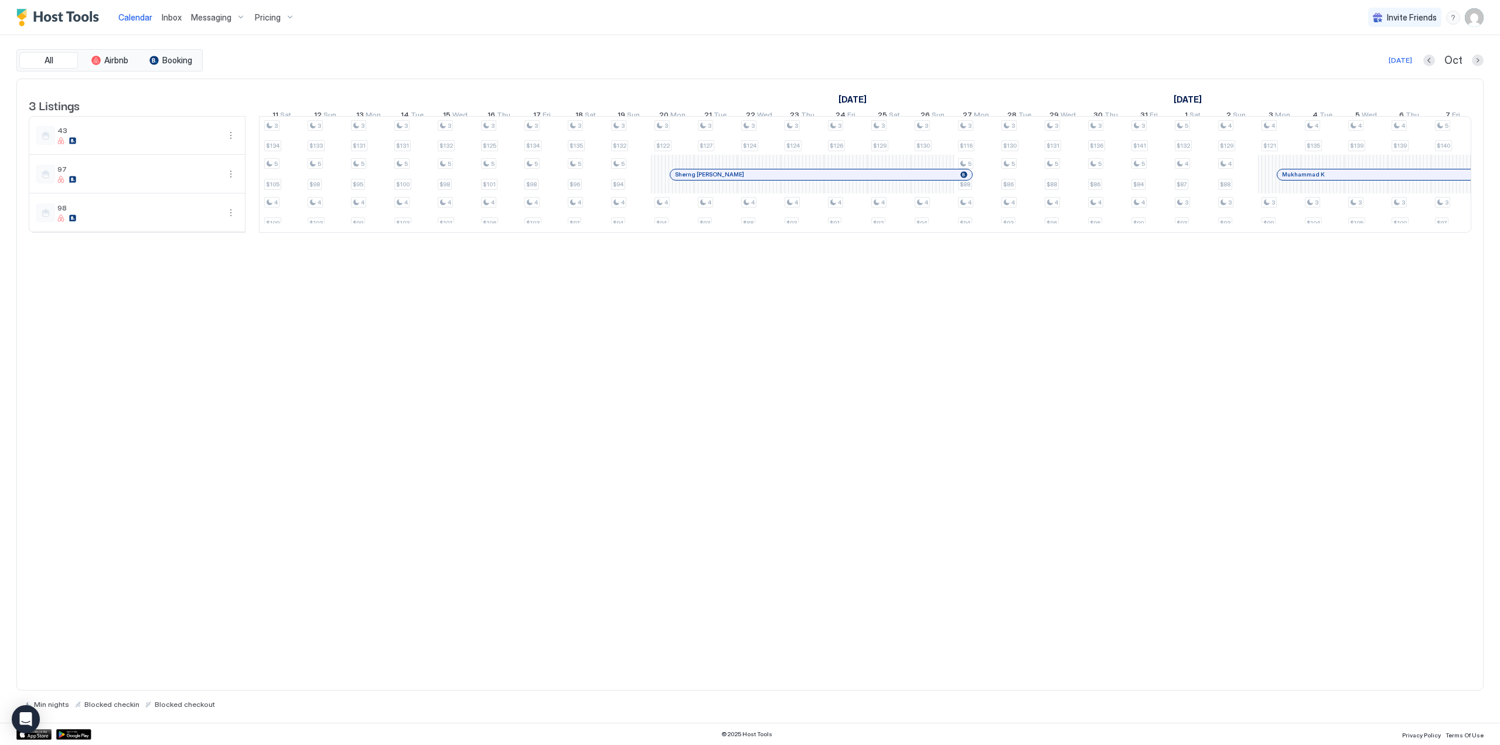
click at [773, 179] on div at bounding box center [773, 174] width 9 height 9
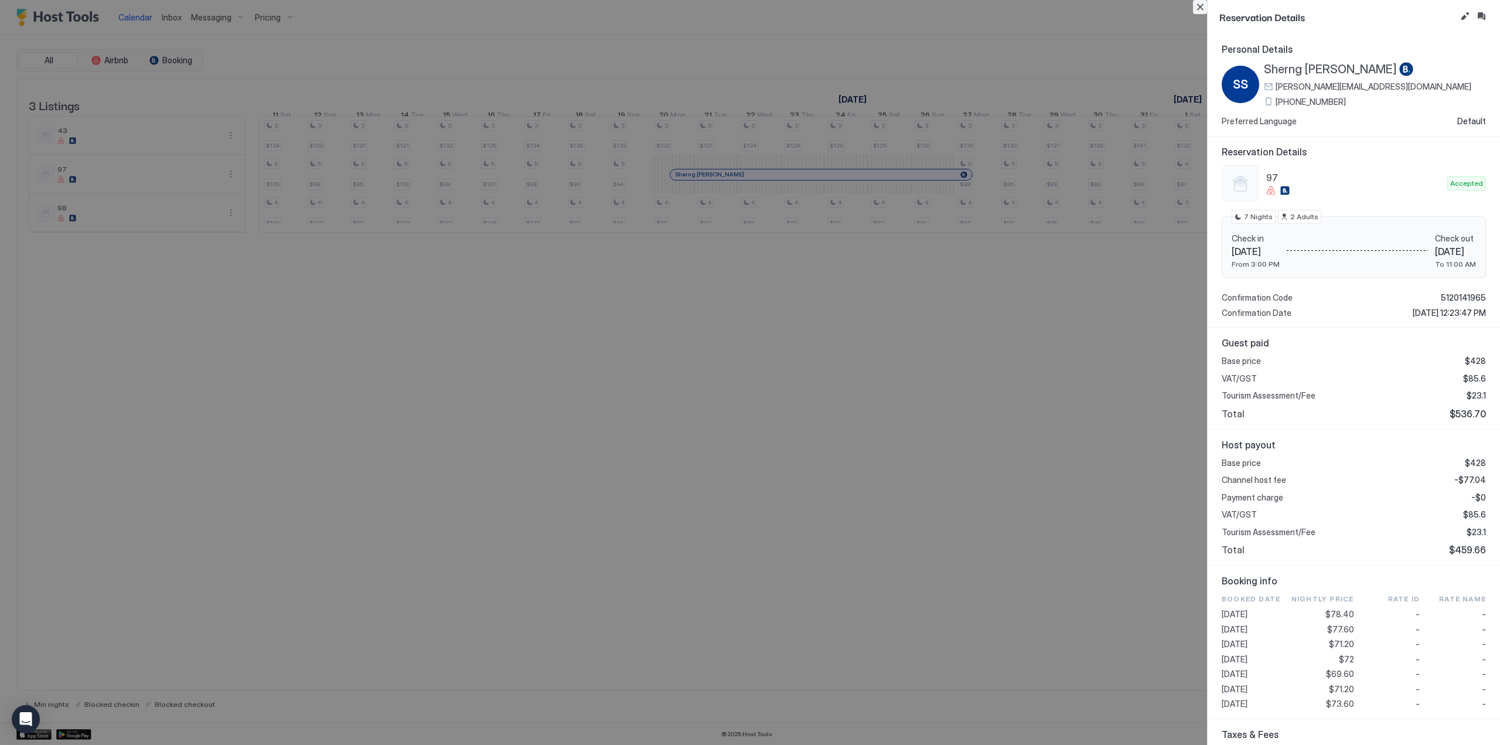
click at [1204, 5] on button "Close" at bounding box center [1200, 7] width 14 height 14
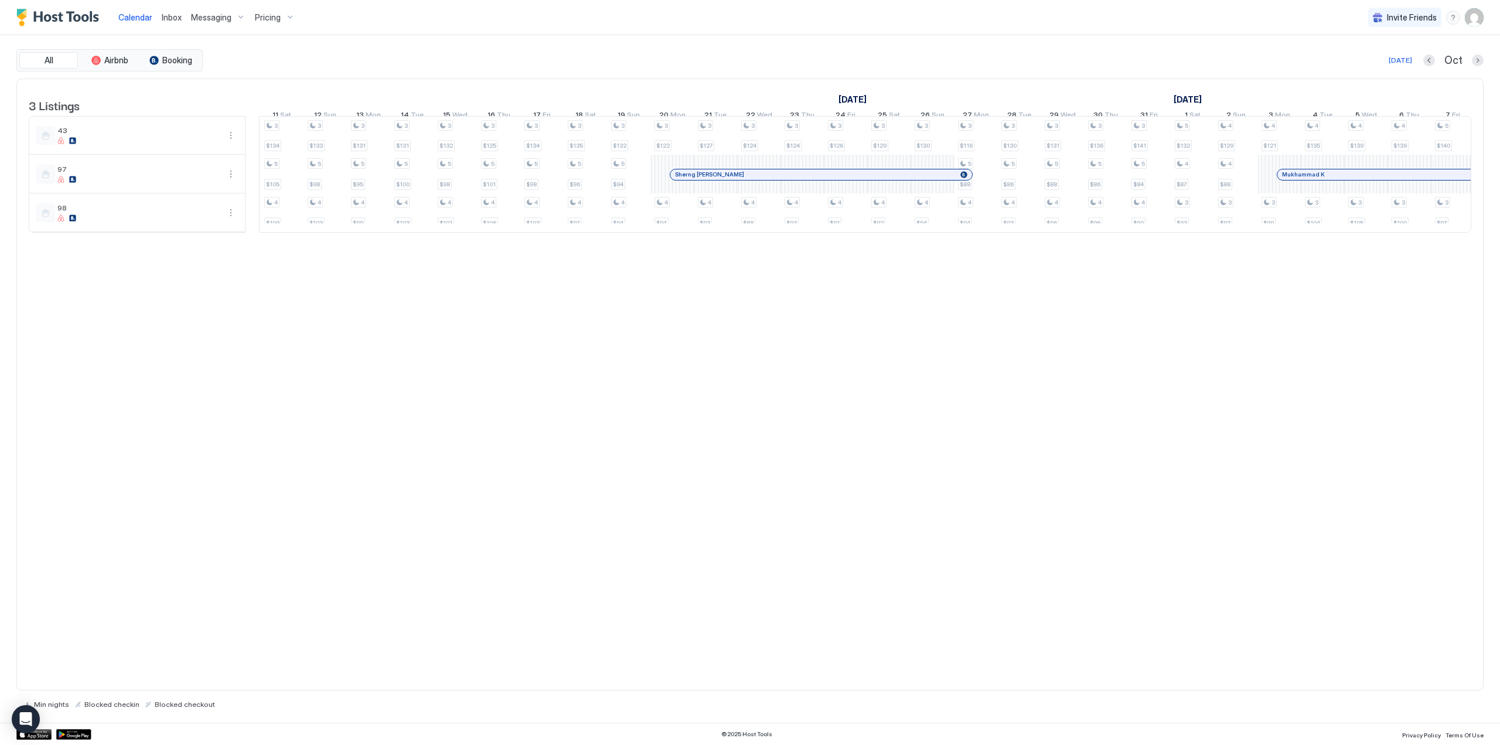
click at [1333, 177] on link "Mukhammad K" at bounding box center [1407, 175] width 260 height 12
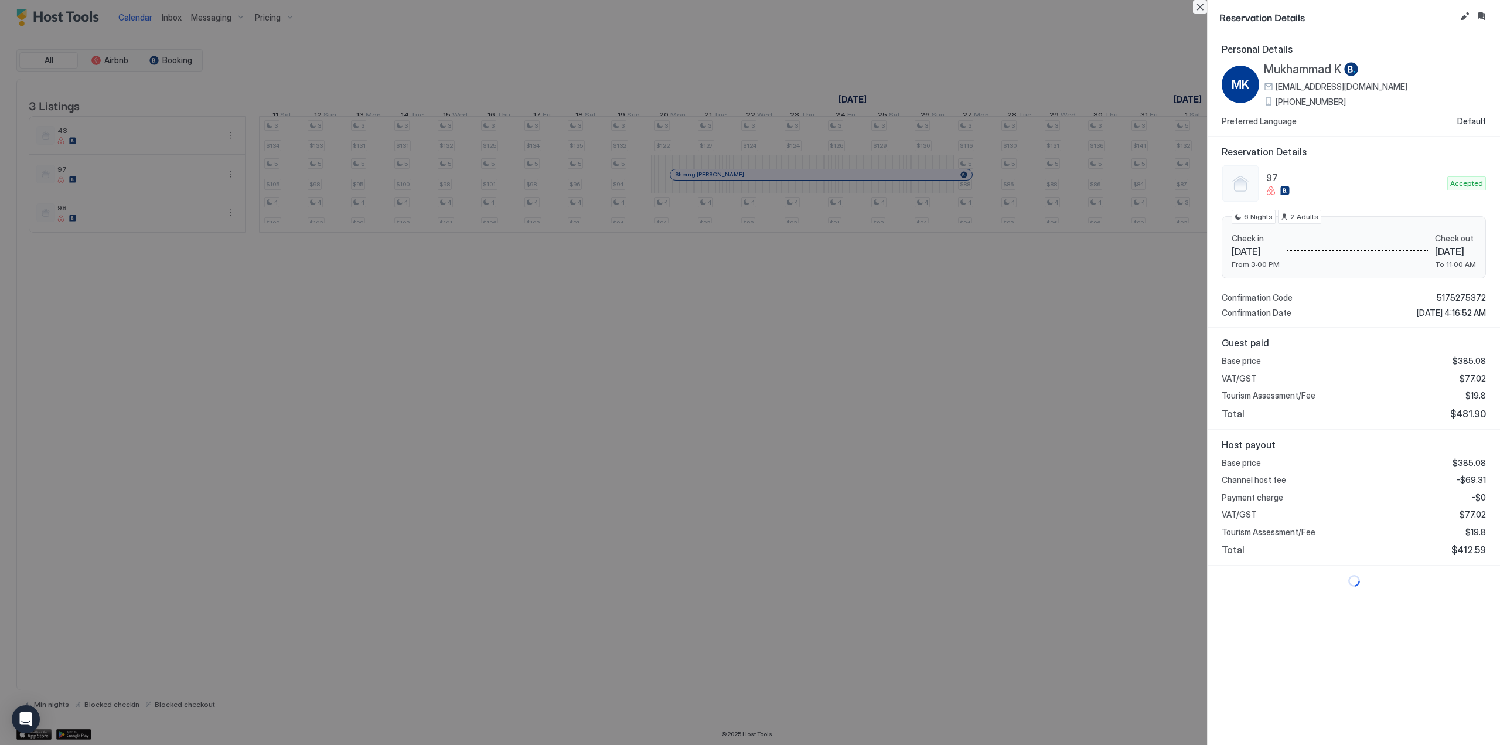
click at [1199, 5] on button "Close" at bounding box center [1200, 7] width 14 height 14
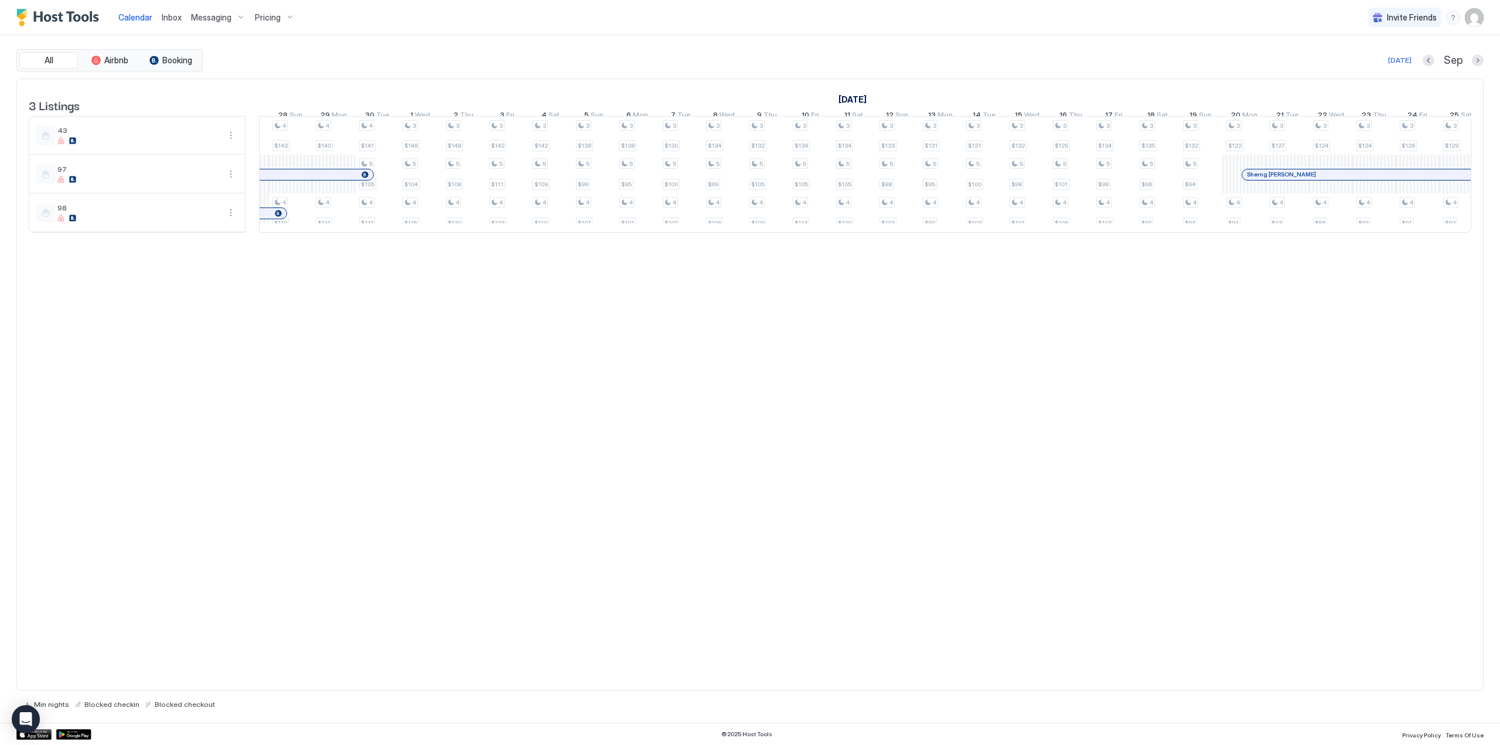
scroll to position [0, 324]
